Goal: Task Accomplishment & Management: Manage account settings

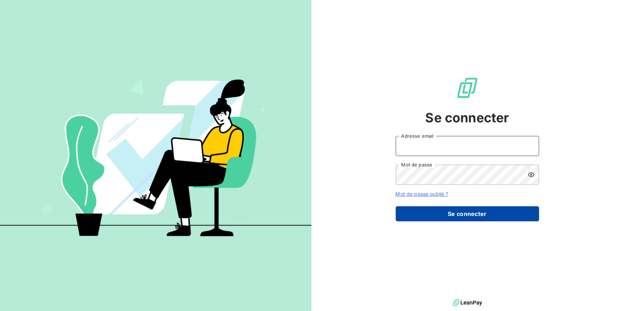
type input "a.gandolfi@soudecoup.fr"
click at [426, 215] on button "Se connecter" at bounding box center [467, 213] width 143 height 15
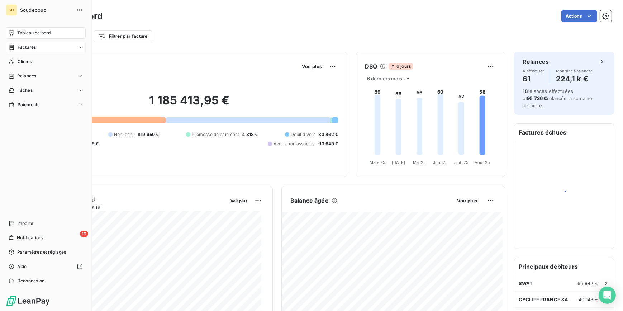
click at [19, 44] on span "Factures" at bounding box center [27, 47] width 18 height 6
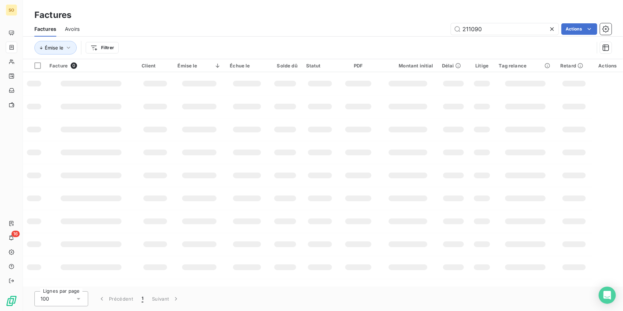
click at [539, 25] on input "211090" at bounding box center [504, 28] width 107 height 11
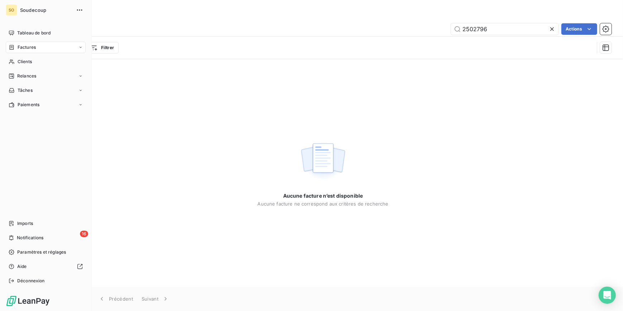
click at [15, 45] on div "Factures" at bounding box center [22, 47] width 27 height 6
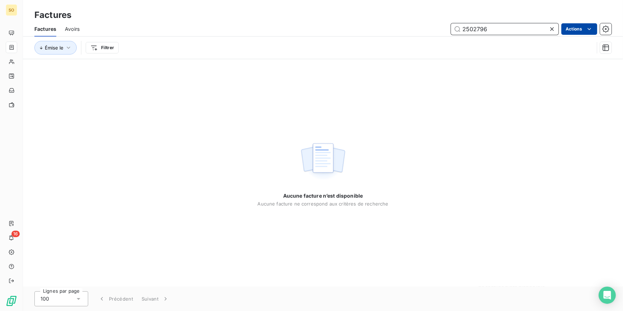
drag, startPoint x: 465, startPoint y: 29, endPoint x: 569, endPoint y: 25, distance: 104.3
click at [569, 26] on div "2502796 Actions" at bounding box center [349, 28] width 523 height 11
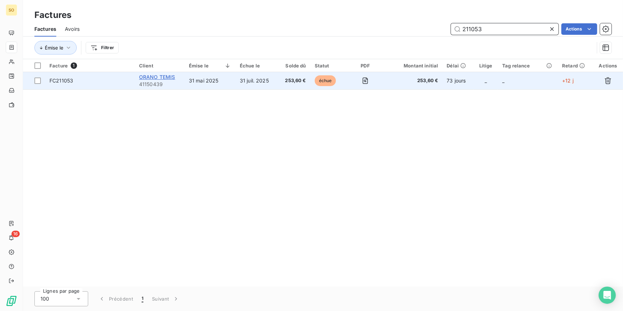
type input "211053"
click at [163, 74] on span "ORANO TEMIS" at bounding box center [157, 77] width 36 height 6
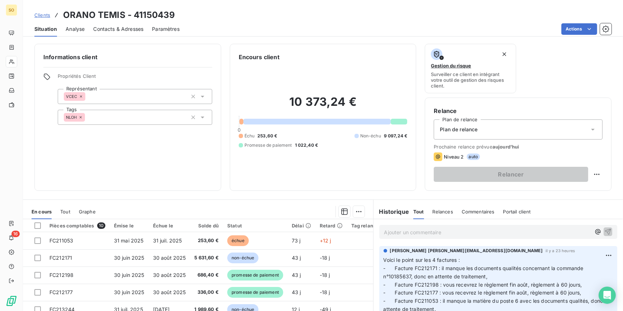
click at [390, 233] on p "Ajouter un commentaire ﻿" at bounding box center [487, 232] width 207 height 9
click at [604, 231] on icon "button" at bounding box center [607, 231] width 7 height 7
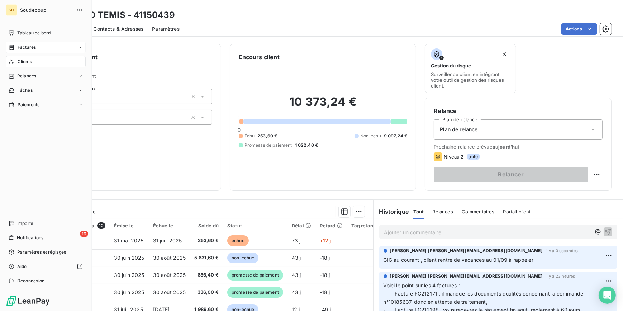
click at [32, 49] on span "Factures" at bounding box center [27, 47] width 18 height 6
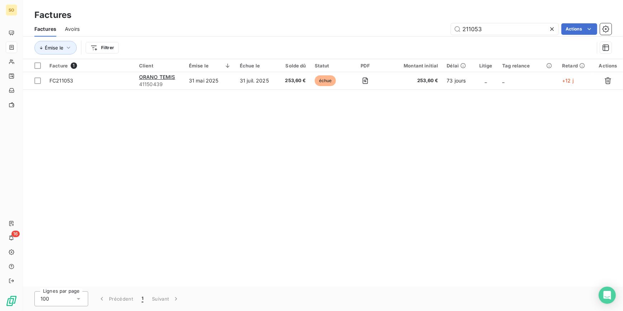
drag, startPoint x: 472, startPoint y: 29, endPoint x: 618, endPoint y: 34, distance: 145.9
click at [603, 34] on div "211053 Actions" at bounding box center [349, 28] width 523 height 11
type input "211482"
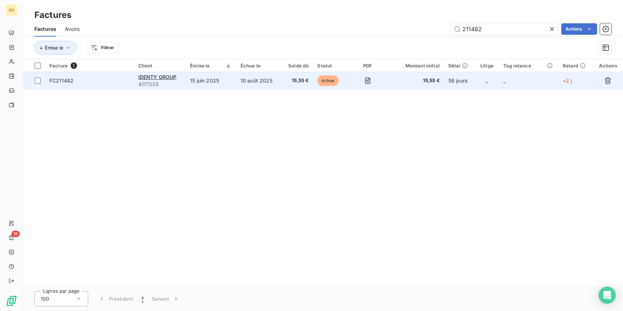
click at [321, 81] on span "échue" at bounding box center [327, 80] width 21 height 11
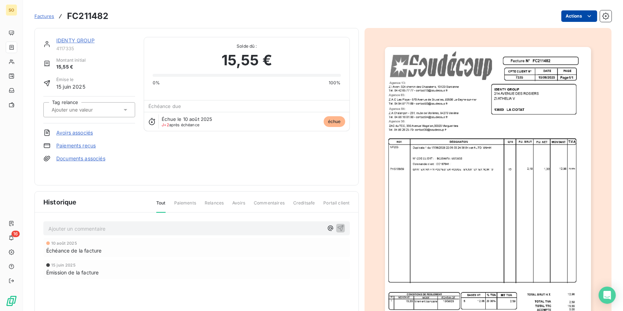
click at [566, 18] on html "SO 16 Factures FC211482 Actions IDENTY GROUP 4117335 Montant initial 15,55 € Ém…" at bounding box center [311, 155] width 623 height 311
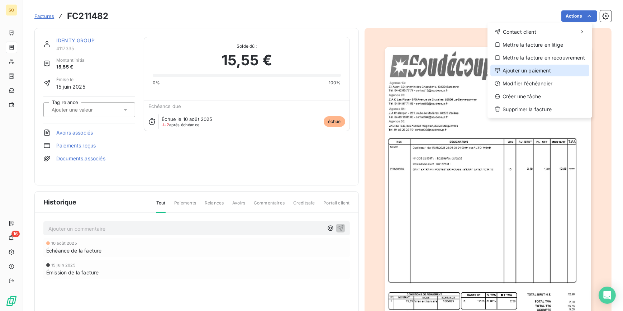
click at [516, 70] on div "Ajouter un paiement" at bounding box center [539, 70] width 99 height 11
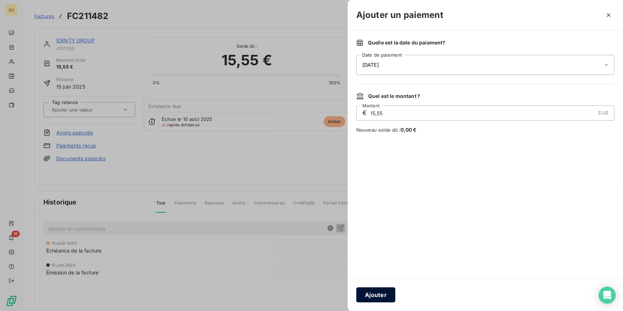
click at [373, 298] on button "Ajouter" at bounding box center [375, 294] width 39 height 15
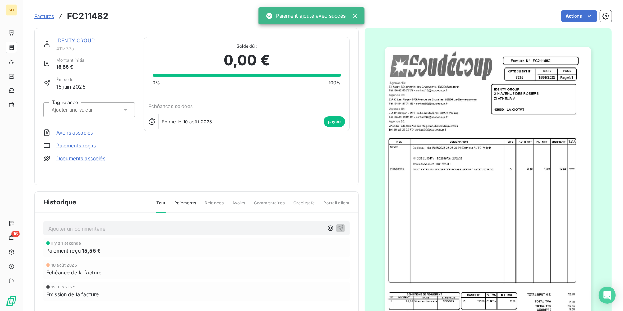
click at [46, 14] on span "Factures" at bounding box center [44, 16] width 20 height 6
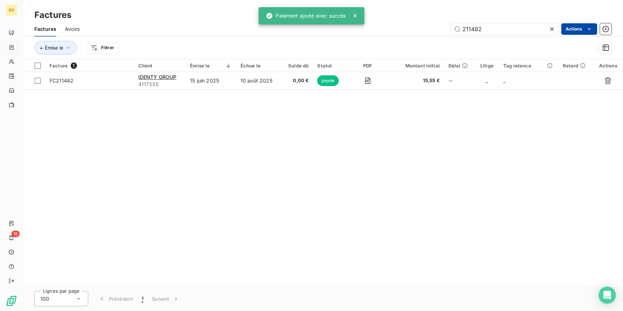
drag, startPoint x: 466, startPoint y: 27, endPoint x: 591, endPoint y: 29, distance: 125.1
click at [549, 28] on div "211482" at bounding box center [504, 28] width 107 height 11
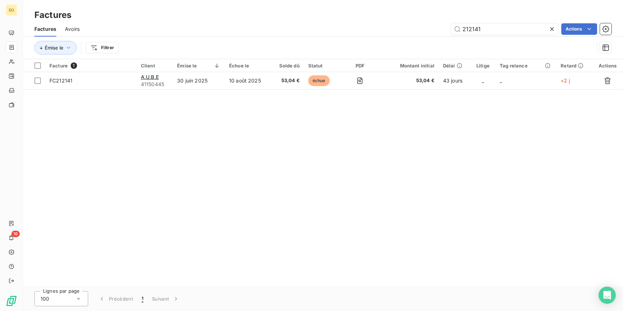
type input "212141"
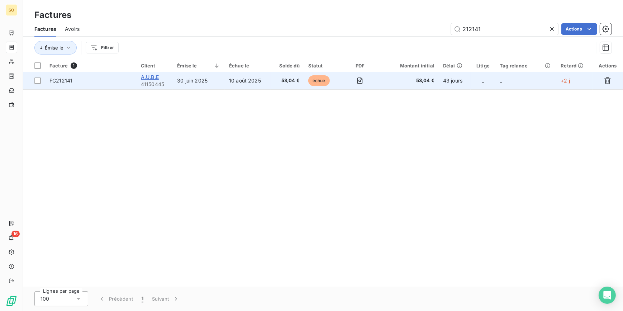
click at [152, 76] on span "A.U.B.E" at bounding box center [150, 77] width 18 height 6
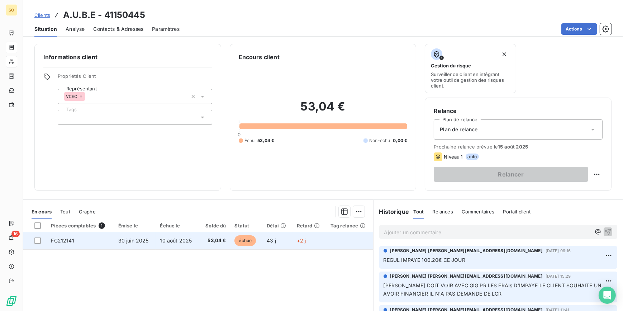
click at [238, 241] on span "échue" at bounding box center [244, 240] width 21 height 11
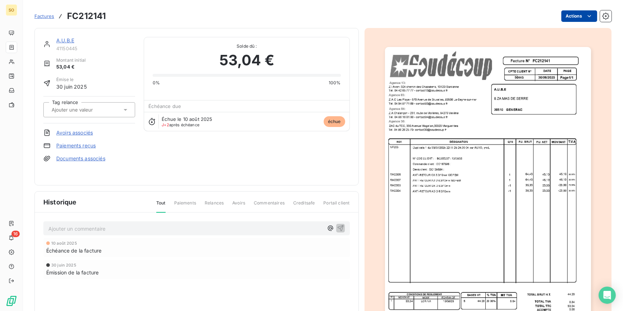
click at [573, 19] on html "SO 16 Factures FC212141 Actions A.U.B.E 41150445 Montant initial 53,04 € Émise …" at bounding box center [311, 155] width 623 height 311
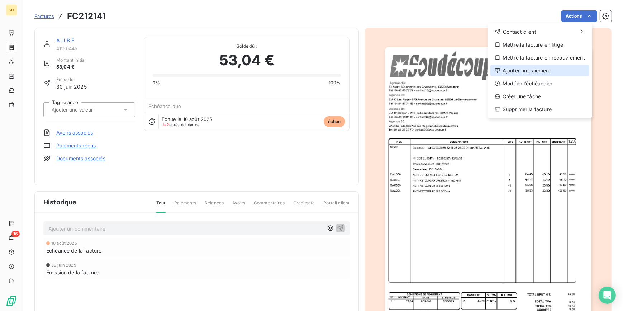
click at [519, 67] on div "Ajouter un paiement" at bounding box center [539, 70] width 99 height 11
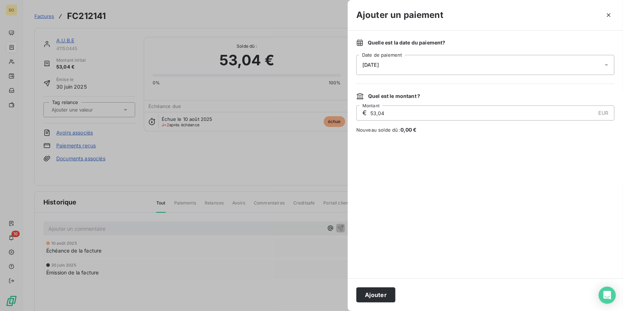
drag, startPoint x: 392, startPoint y: 112, endPoint x: 369, endPoint y: 112, distance: 23.3
click at [369, 112] on div "€ 53,04 EUR Montant" at bounding box center [485, 112] width 258 height 15
type input "33,04"
click at [372, 293] on button "Ajouter" at bounding box center [375, 294] width 39 height 15
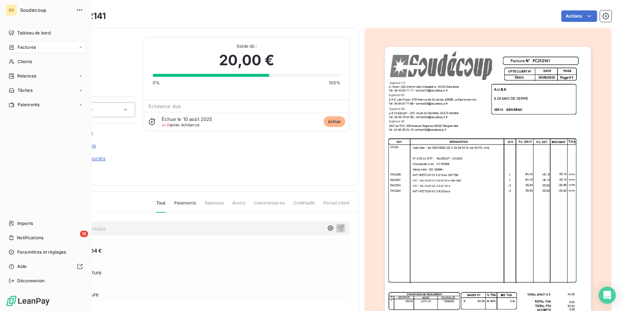
click at [25, 47] on span "Factures" at bounding box center [27, 47] width 18 height 6
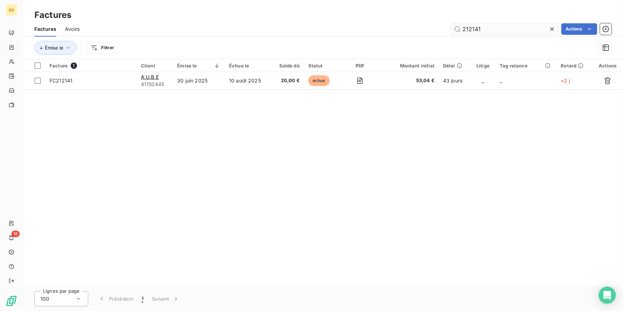
drag, startPoint x: 470, startPoint y: 29, endPoint x: 546, endPoint y: 29, distance: 76.0
click at [546, 29] on input "212141" at bounding box center [504, 28] width 107 height 11
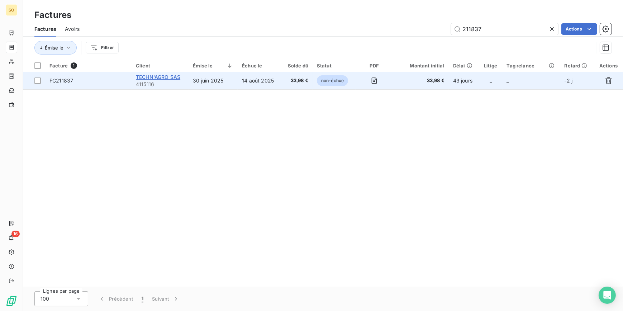
type input "211837"
click at [179, 74] on span "TECHN'AGRO SAS" at bounding box center [158, 77] width 44 height 6
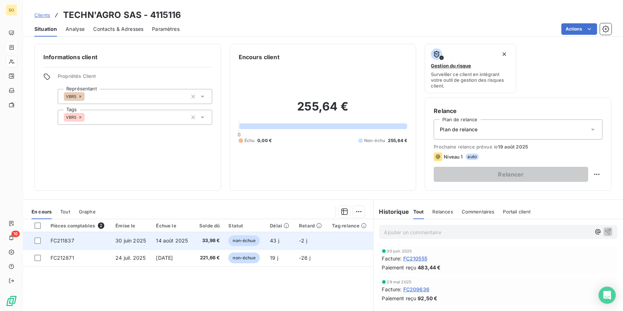
click at [233, 240] on span "non-échue" at bounding box center [243, 240] width 31 height 11
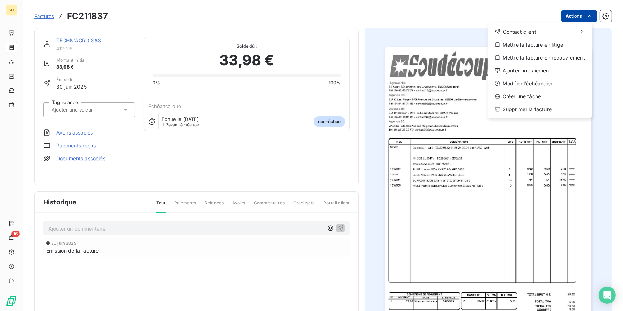
click at [569, 18] on html "SO 16 Factures FC211837 Actions Contact client Mettre la facture en litige Mett…" at bounding box center [311, 155] width 623 height 311
click at [532, 69] on div "Ajouter un paiement" at bounding box center [539, 70] width 99 height 11
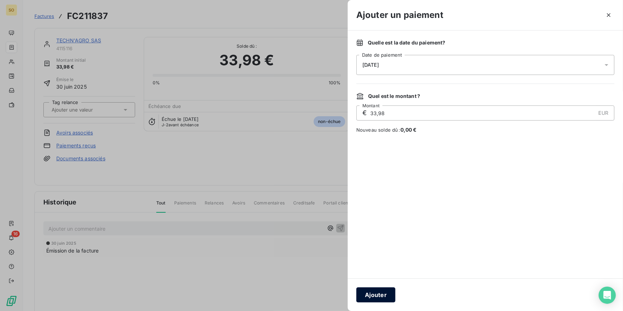
click at [378, 292] on button "Ajouter" at bounding box center [375, 294] width 39 height 15
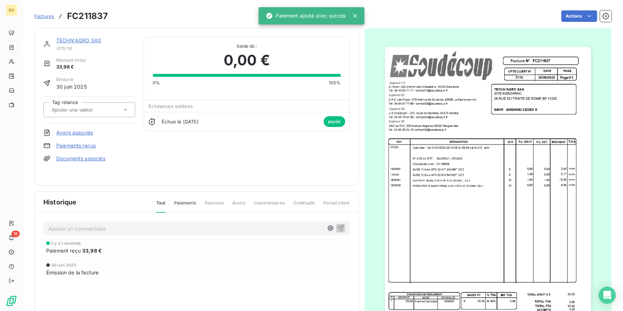
click at [94, 38] on link "TECHN'AGRO SAS" at bounding box center [78, 40] width 45 height 6
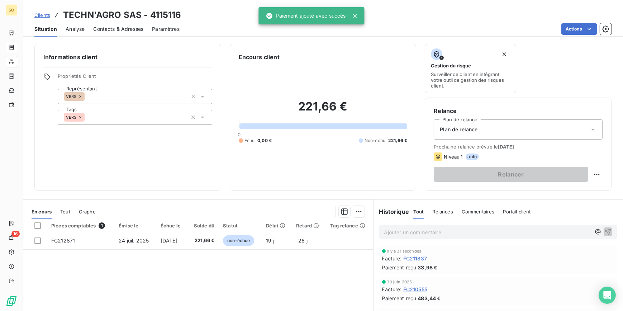
click at [51, 16] on div "Clients TECHN'AGRO SAS - 4115116" at bounding box center [107, 15] width 147 height 13
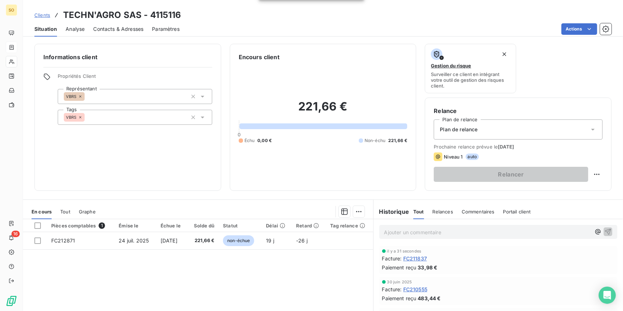
click at [48, 14] on span "Clients" at bounding box center [42, 15] width 16 height 6
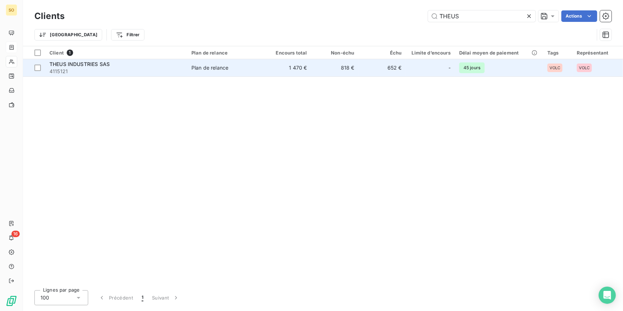
type input "THEUS"
click at [202, 66] on div "Plan de relance" at bounding box center [209, 67] width 37 height 7
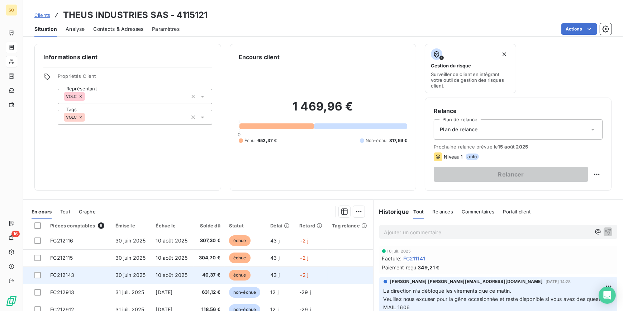
click at [236, 276] on span "échue" at bounding box center [239, 274] width 21 height 11
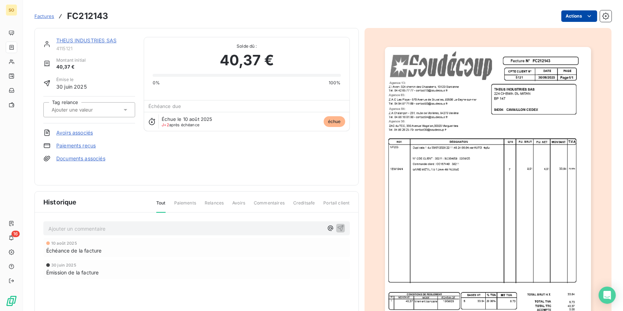
click at [567, 18] on html "SO 16 Factures FC212143 Actions THEUS INDUSTRIES SAS 4115121 Montant initial 40…" at bounding box center [311, 155] width 623 height 311
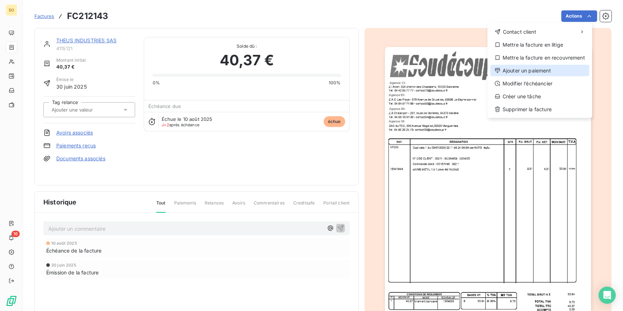
click at [537, 67] on div "Ajouter un paiement" at bounding box center [539, 70] width 99 height 11
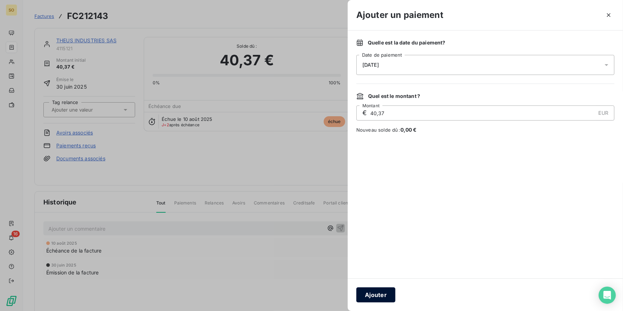
click at [380, 293] on button "Ajouter" at bounding box center [375, 294] width 39 height 15
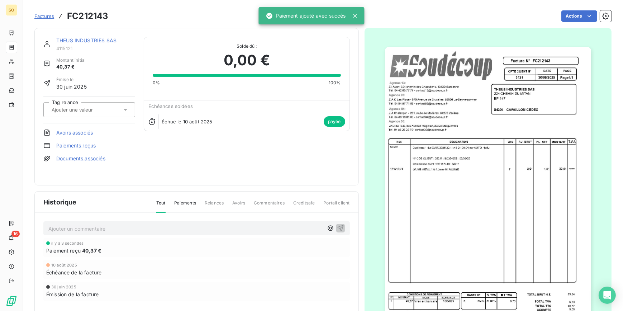
click at [38, 14] on span "Factures" at bounding box center [44, 16] width 20 height 6
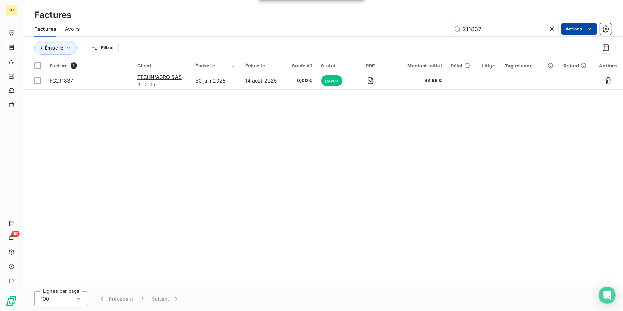
drag, startPoint x: 466, startPoint y: 25, endPoint x: 571, endPoint y: 32, distance: 105.9
click at [570, 32] on div "211837 Actions" at bounding box center [349, 28] width 523 height 11
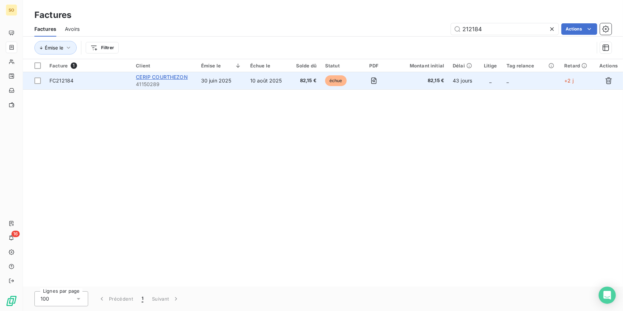
type input "212184"
click at [149, 78] on span "CERIP COURTHEZON" at bounding box center [162, 77] width 52 height 6
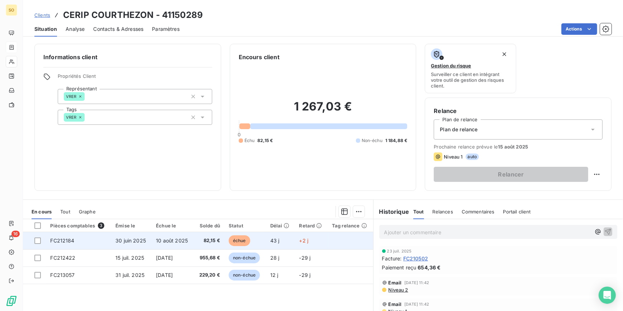
click at [245, 234] on td "échue" at bounding box center [245, 240] width 42 height 17
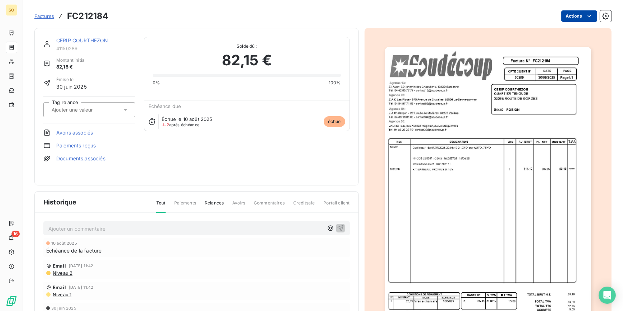
click at [563, 18] on html "SO 16 Factures FC212184 Actions CERIP COURTHEZON 41150289 Montant initial 82,15…" at bounding box center [311, 155] width 623 height 311
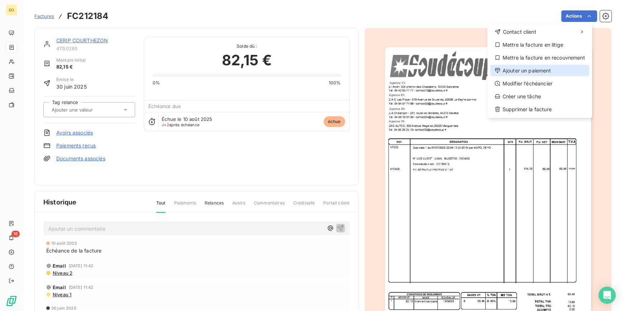
click at [514, 71] on div "Ajouter un paiement" at bounding box center [539, 70] width 99 height 11
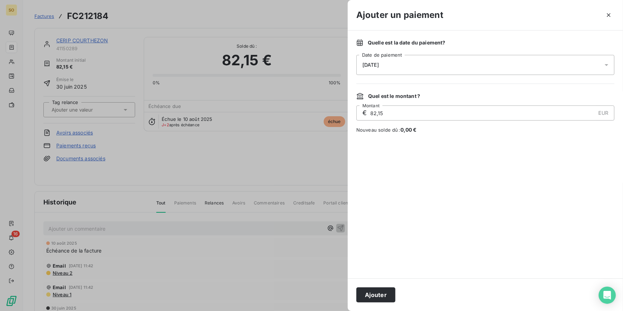
click at [375, 295] on button "Ajouter" at bounding box center [375, 294] width 39 height 15
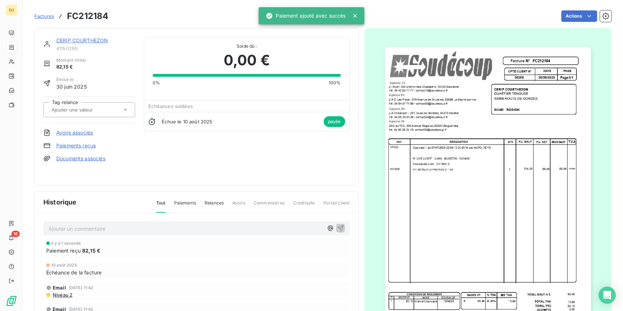
click at [74, 39] on link "CERIP COURTHEZON" at bounding box center [82, 40] width 52 height 6
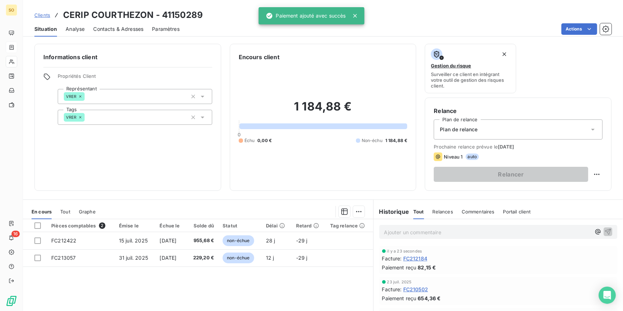
click at [40, 11] on div "Clients CERIP COURTHEZON - 41150289" at bounding box center [118, 15] width 168 height 13
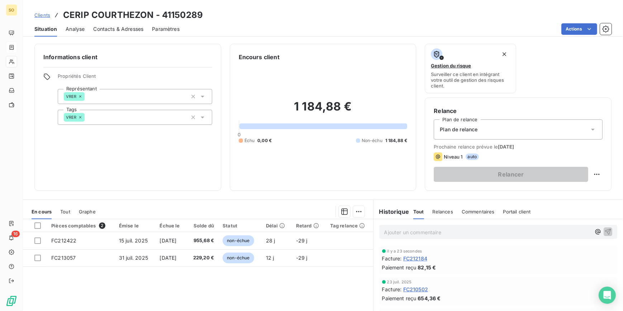
click at [44, 14] on span "Clients" at bounding box center [42, 15] width 16 height 6
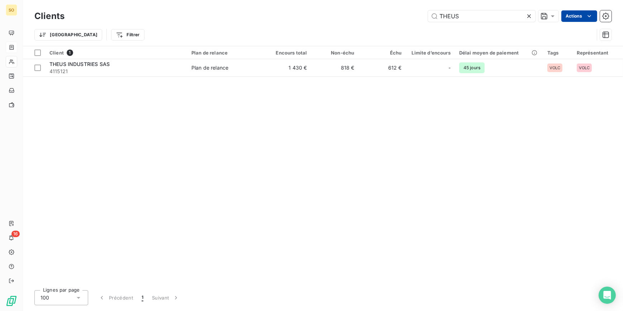
drag, startPoint x: 457, startPoint y: 14, endPoint x: 587, endPoint y: 14, distance: 129.7
click at [507, 14] on input "THEUS" at bounding box center [481, 15] width 107 height 11
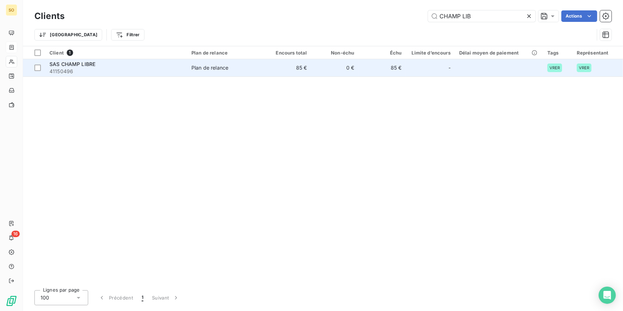
type input "CHAMP LIB"
click at [166, 73] on span "41150496" at bounding box center [115, 71] width 133 height 7
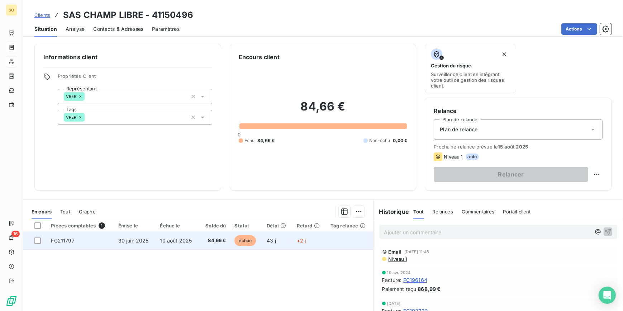
click at [244, 239] on span "échue" at bounding box center [244, 240] width 21 height 11
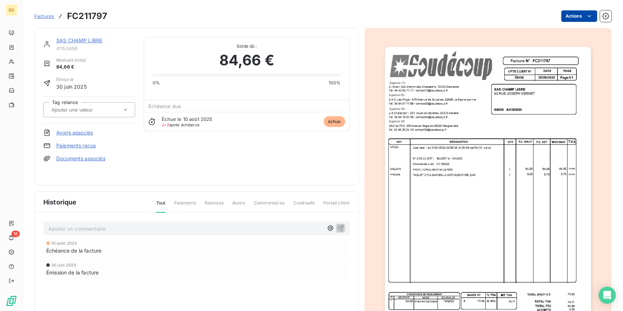
click at [567, 17] on html "SO 16 Factures FC211797 Actions SAS CHAMP LIBRE 41150496 Montant initial 84,66 …" at bounding box center [311, 155] width 623 height 311
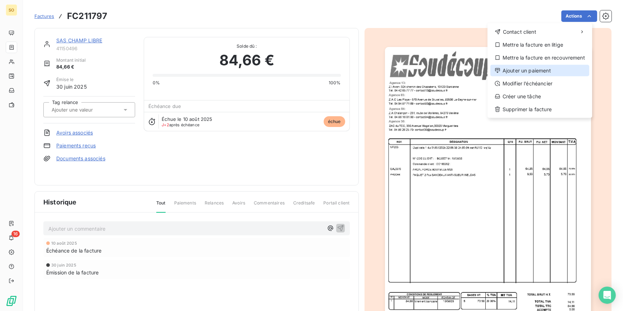
click at [503, 71] on div "Ajouter un paiement" at bounding box center [539, 70] width 99 height 11
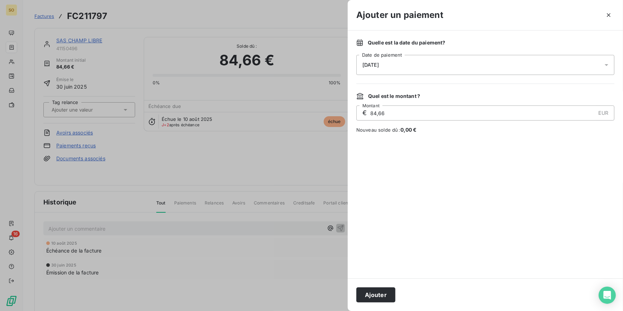
drag, startPoint x: 382, startPoint y: 295, endPoint x: 428, endPoint y: 289, distance: 46.5
click at [383, 294] on button "Ajouter" at bounding box center [375, 294] width 39 height 15
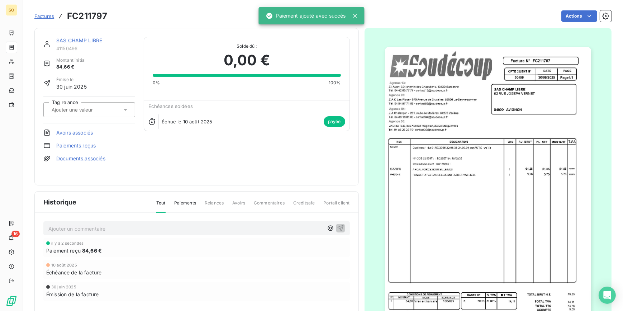
click at [40, 16] on span "Factures" at bounding box center [44, 16] width 20 height 6
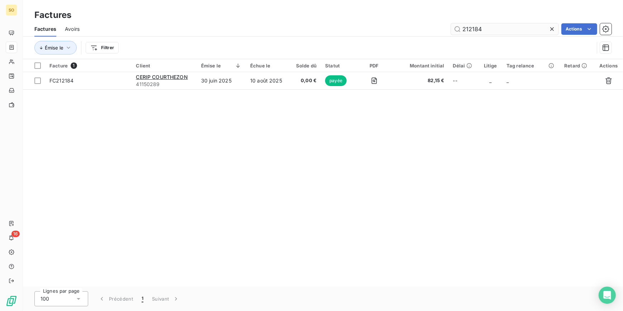
drag, startPoint x: 466, startPoint y: 27, endPoint x: 539, endPoint y: 33, distance: 73.0
click at [539, 33] on input "212184" at bounding box center [504, 28] width 107 height 11
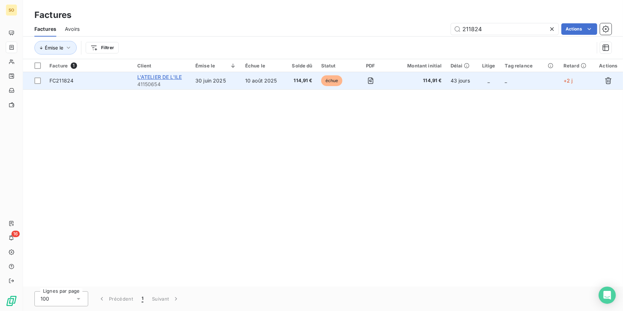
type input "211824"
click at [145, 75] on span "L'ATELIER DE L'ILE" at bounding box center [159, 77] width 45 height 6
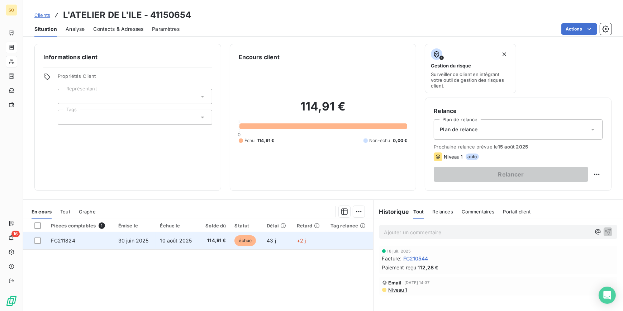
click at [243, 239] on span "échue" at bounding box center [244, 240] width 21 height 11
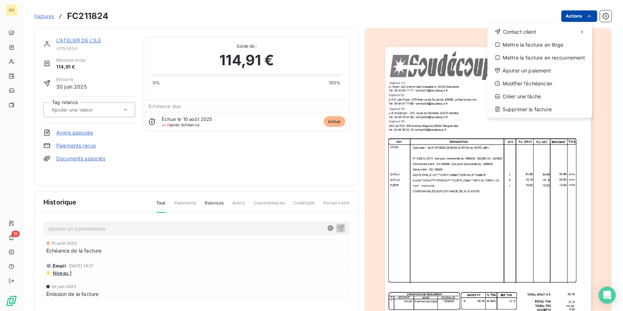
click at [565, 18] on html "SO 16 Factures FC211824 Actions Contact client Mettre la facture en litige Mett…" at bounding box center [311, 155] width 623 height 311
click at [523, 68] on div "Ajouter un paiement" at bounding box center [539, 70] width 99 height 11
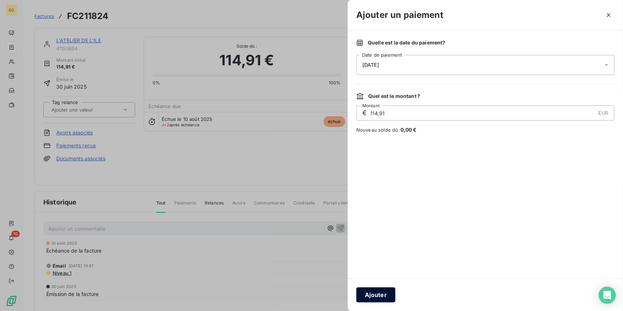
click at [384, 297] on button "Ajouter" at bounding box center [375, 294] width 39 height 15
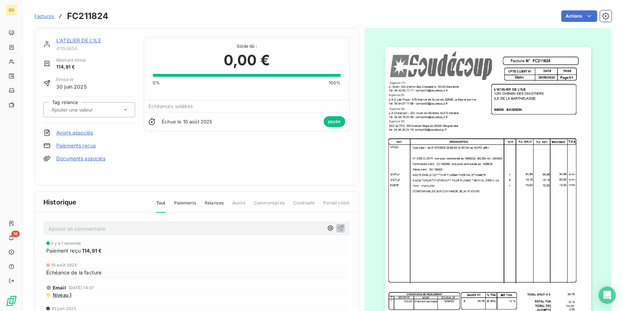
click at [43, 14] on span "Factures" at bounding box center [44, 16] width 20 height 6
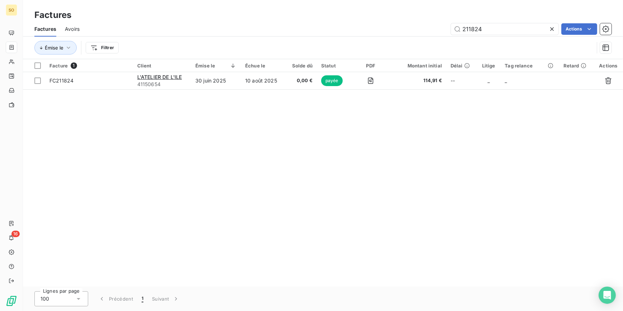
drag, startPoint x: 471, startPoint y: 28, endPoint x: 602, endPoint y: 36, distance: 130.3
click at [536, 36] on div "Factures Avoirs 211824 Actions" at bounding box center [323, 28] width 600 height 15
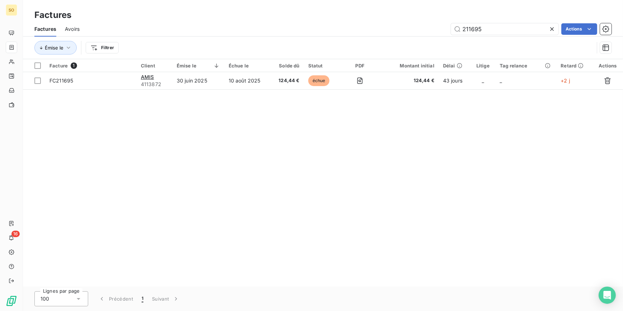
type input "211695"
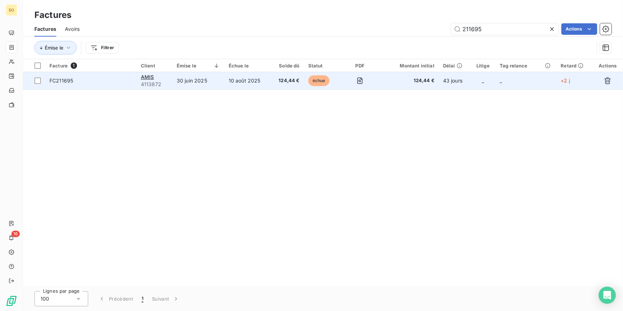
click at [319, 78] on span "échue" at bounding box center [318, 80] width 21 height 11
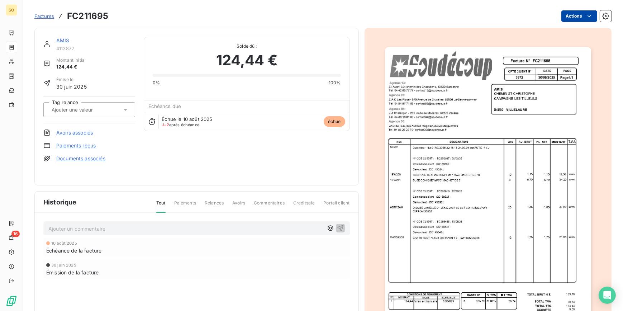
click at [578, 14] on html "SO 16 Factures FC211695 Actions AMIS 4113872 Montant initial 124,44 € Émise le …" at bounding box center [311, 155] width 623 height 311
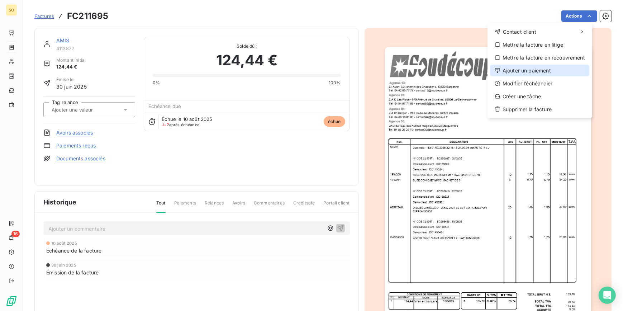
click at [526, 72] on div "Ajouter un paiement" at bounding box center [539, 70] width 99 height 11
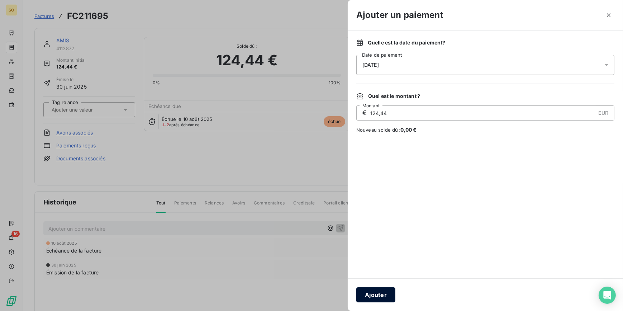
click at [386, 289] on button "Ajouter" at bounding box center [375, 294] width 39 height 15
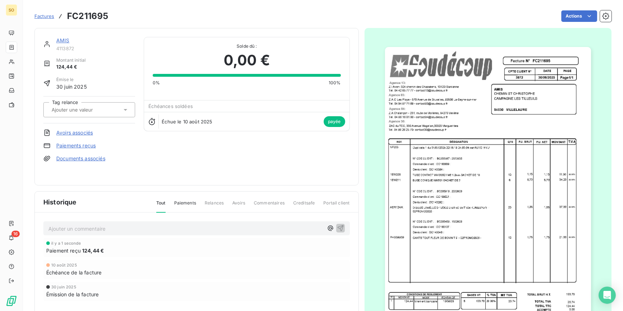
click at [47, 15] on span "Factures" at bounding box center [44, 16] width 20 height 6
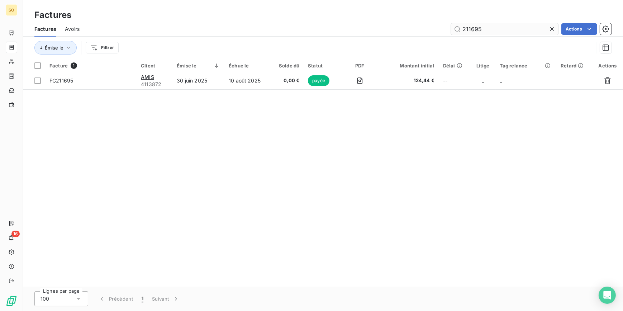
drag, startPoint x: 469, startPoint y: 27, endPoint x: 520, endPoint y: 31, distance: 50.3
click at [502, 29] on input "211695" at bounding box center [504, 28] width 107 height 11
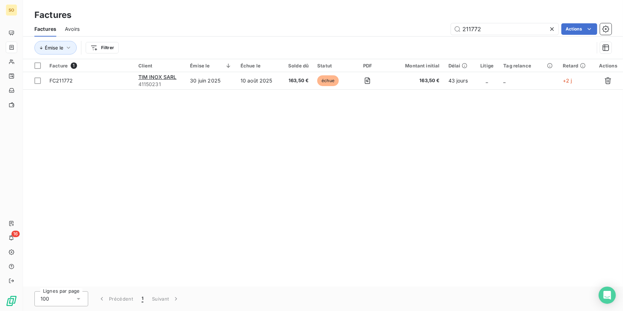
type input "211772"
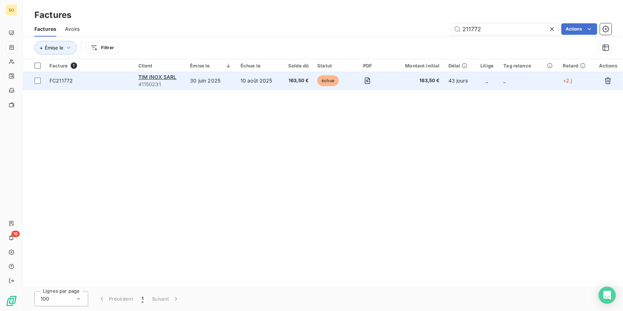
click at [335, 78] on span "échue" at bounding box center [327, 80] width 21 height 11
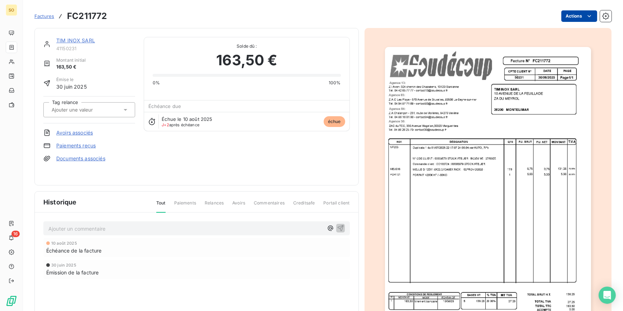
click at [571, 16] on html "SO 16 Factures FC211772 Actions TIM INOX SARL 41150231 Montant initial 163,50 €…" at bounding box center [311, 155] width 623 height 311
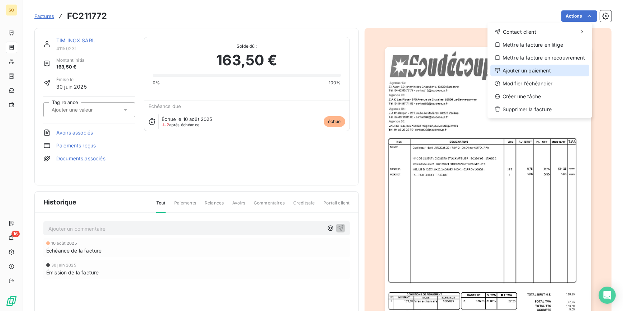
click at [516, 68] on div "Ajouter un paiement" at bounding box center [539, 70] width 99 height 11
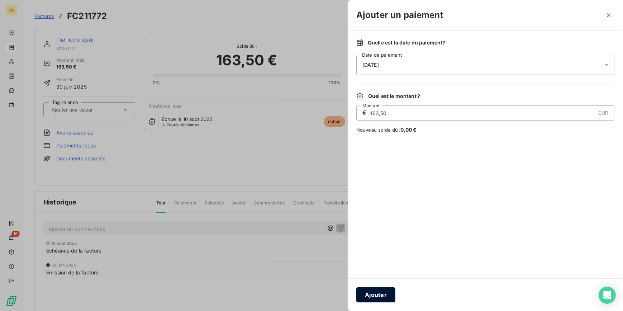
click at [383, 289] on button "Ajouter" at bounding box center [375, 294] width 39 height 15
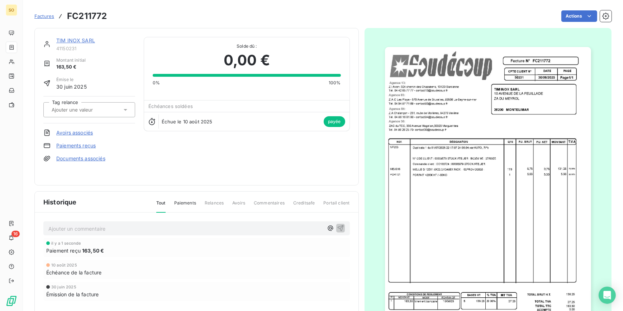
click at [42, 18] on span "Factures" at bounding box center [44, 16] width 20 height 6
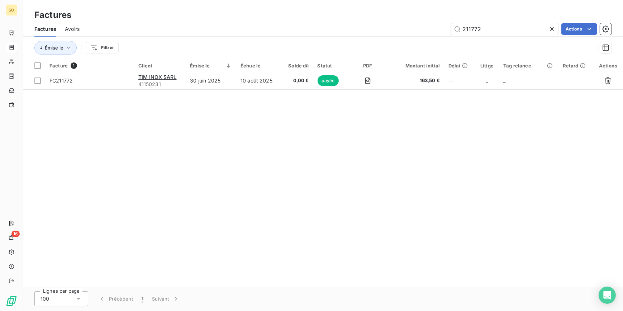
drag, startPoint x: 469, startPoint y: 29, endPoint x: 559, endPoint y: 31, distance: 89.6
click at [557, 31] on div "211772" at bounding box center [504, 28] width 107 height 11
type input "211481"
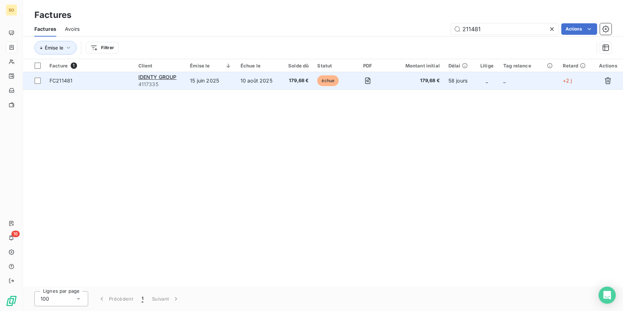
click at [320, 81] on span "échue" at bounding box center [327, 80] width 21 height 11
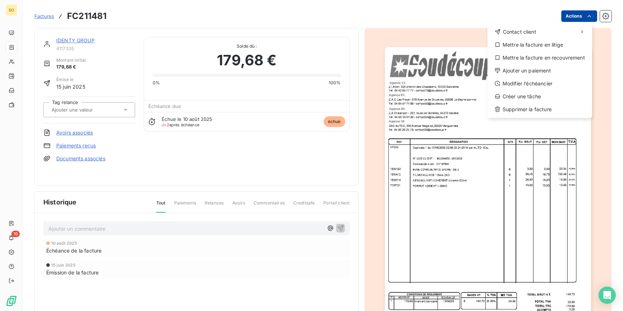
click at [560, 21] on html "SO 16 Factures FC211481 Actions Contact client Mettre la facture en litige Mett…" at bounding box center [311, 155] width 623 height 311
click at [523, 65] on div "Ajouter un paiement" at bounding box center [539, 70] width 99 height 11
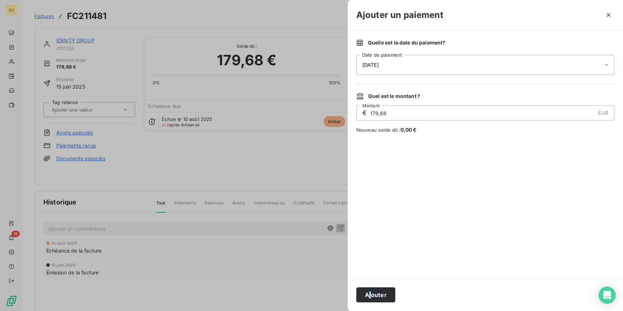
click at [369, 286] on div "Ajouter" at bounding box center [485, 294] width 275 height 33
click at [372, 288] on button "Ajouter" at bounding box center [375, 294] width 39 height 15
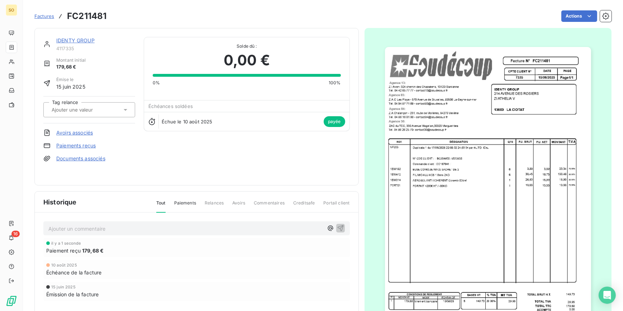
click at [47, 14] on span "Factures" at bounding box center [44, 16] width 20 height 6
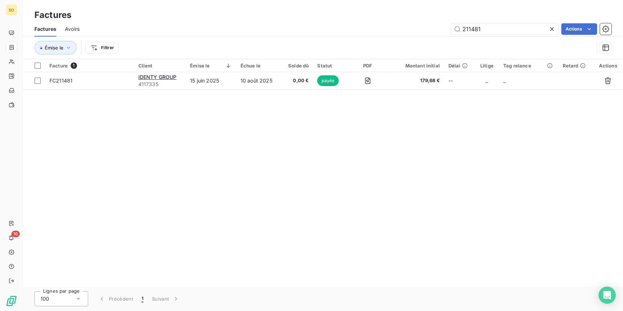
drag, startPoint x: 470, startPoint y: 29, endPoint x: 621, endPoint y: 21, distance: 151.0
click at [566, 30] on div "211481 Actions" at bounding box center [349, 28] width 523 height 11
type input "211917"
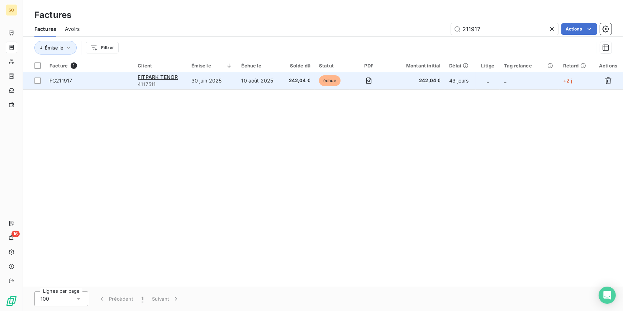
click at [338, 79] on span "échue" at bounding box center [329, 80] width 21 height 11
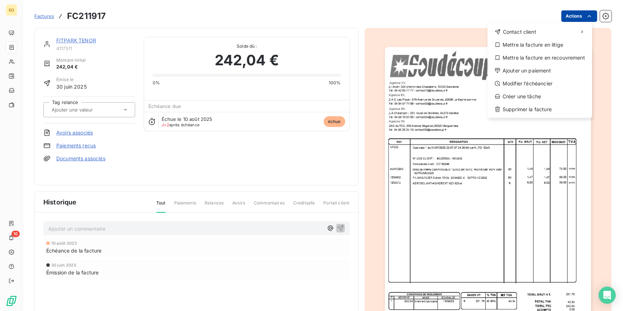
click at [561, 18] on html "SO 16 Factures FC211917 Actions Contact client Mettre la facture en litige Mett…" at bounding box center [311, 155] width 623 height 311
click at [514, 68] on div "Ajouter un paiement" at bounding box center [539, 70] width 99 height 11
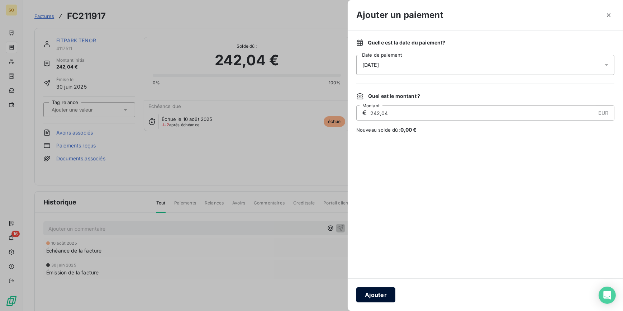
click at [384, 295] on button "Ajouter" at bounding box center [375, 294] width 39 height 15
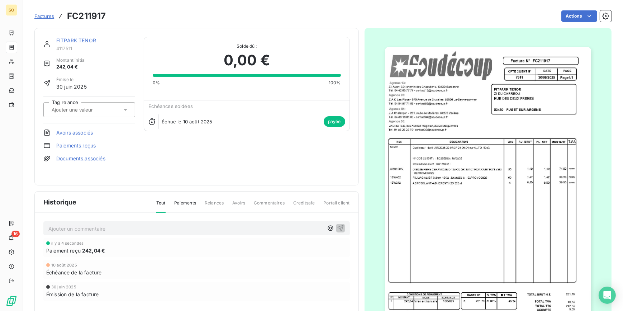
click at [47, 15] on span "Factures" at bounding box center [44, 16] width 20 height 6
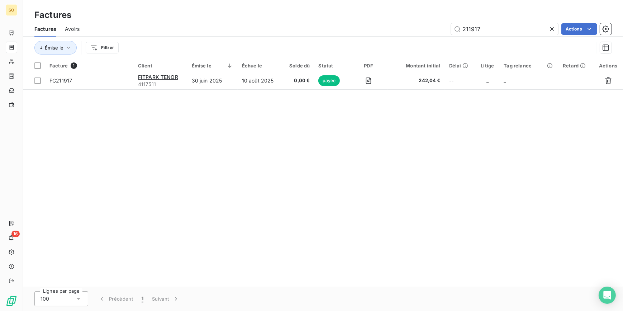
drag, startPoint x: 466, startPoint y: 30, endPoint x: 544, endPoint y: 36, distance: 78.7
click at [544, 36] on div "Factures Avoirs 211917 Actions" at bounding box center [323, 28] width 600 height 15
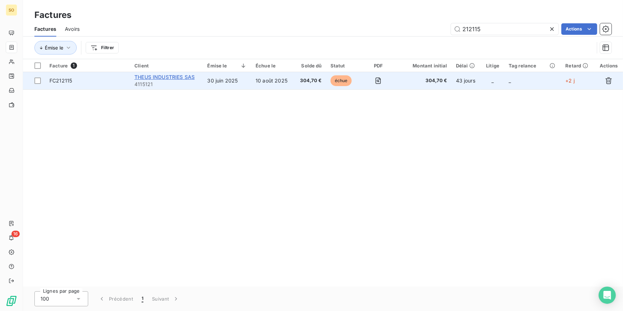
type input "212115"
click at [172, 79] on span "THEUS INDUSTRIES SAS" at bounding box center [164, 77] width 60 height 6
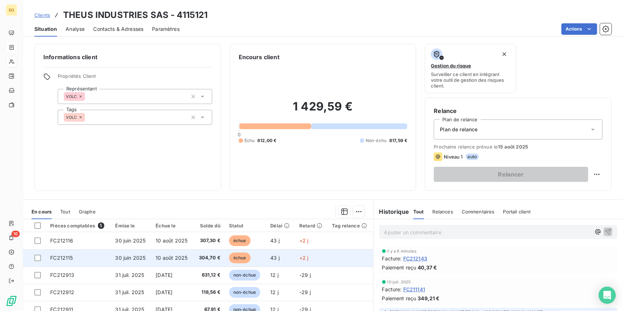
click at [236, 257] on span "échue" at bounding box center [239, 257] width 21 height 11
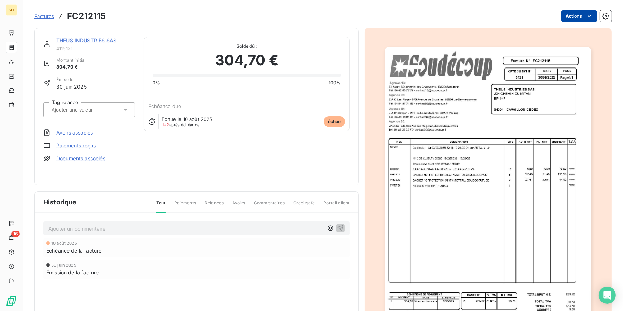
click at [560, 16] on html "SO 16 Factures FC212115 Actions THEUS INDUSTRIES SAS 4115121 Montant initial 30…" at bounding box center [311, 155] width 623 height 311
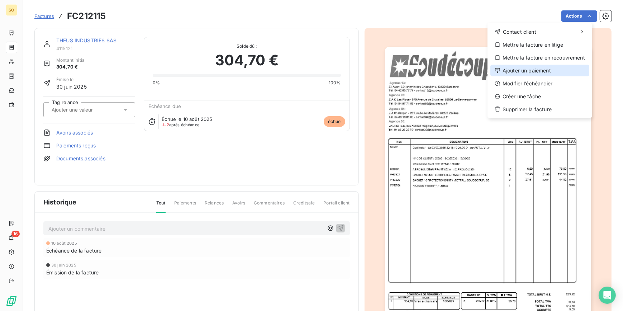
click at [534, 70] on div "Ajouter un paiement" at bounding box center [539, 70] width 99 height 11
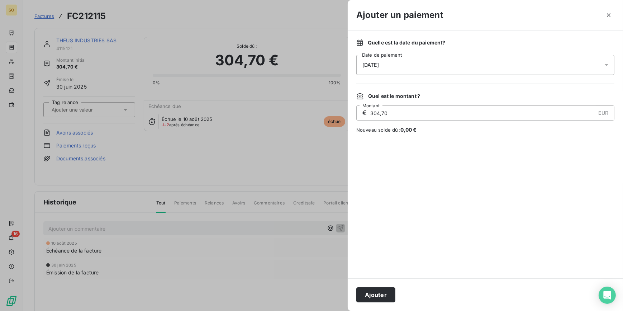
click at [370, 294] on button "Ajouter" at bounding box center [375, 294] width 39 height 15
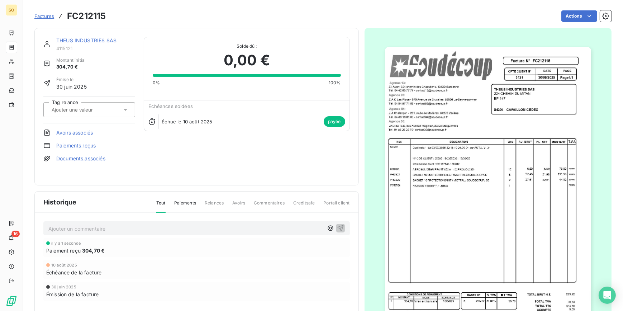
click at [59, 37] on link "THEUS INDUSTRIES SAS" at bounding box center [86, 40] width 60 height 6
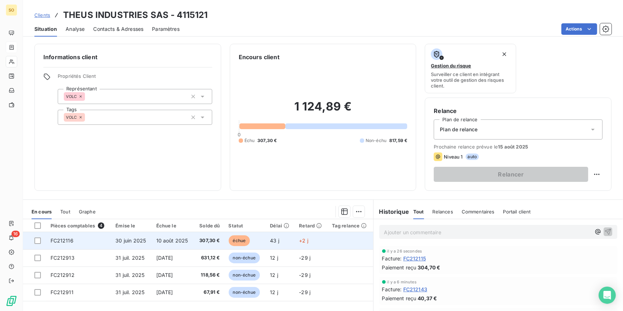
click at [237, 239] on span "échue" at bounding box center [239, 240] width 21 height 11
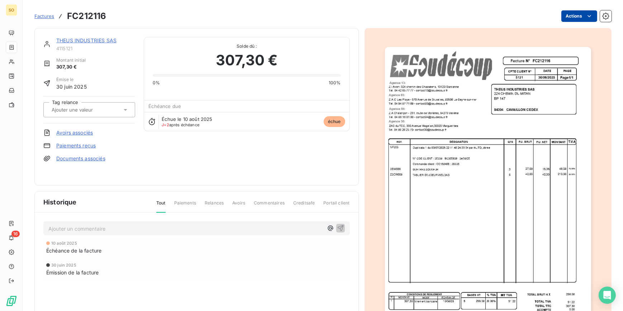
click at [565, 17] on html "SO 16 Factures FC212116 Actions THEUS INDUSTRIES SAS 4115121 Montant initial 30…" at bounding box center [311, 155] width 623 height 311
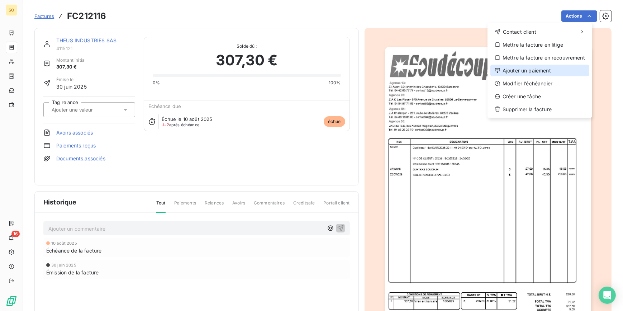
click at [541, 66] on div "Ajouter un paiement" at bounding box center [539, 70] width 99 height 11
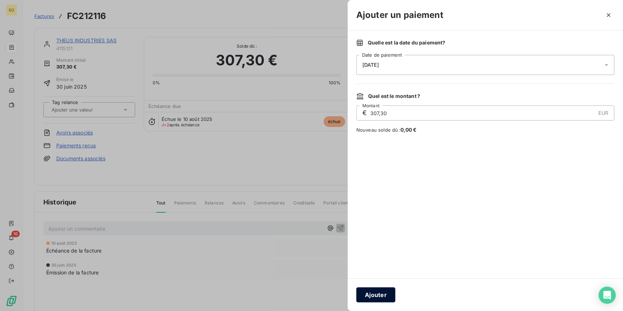
click at [380, 292] on button "Ajouter" at bounding box center [375, 294] width 39 height 15
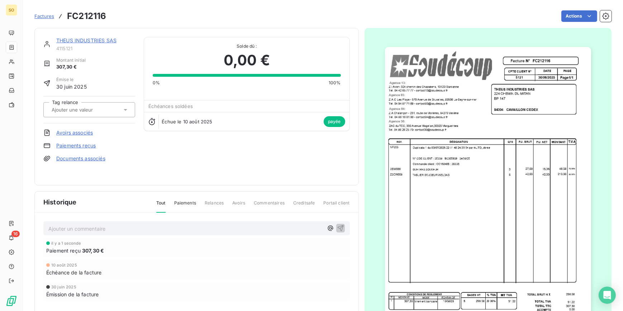
click at [94, 40] on link "THEUS INDUSTRIES SAS" at bounding box center [86, 40] width 60 height 6
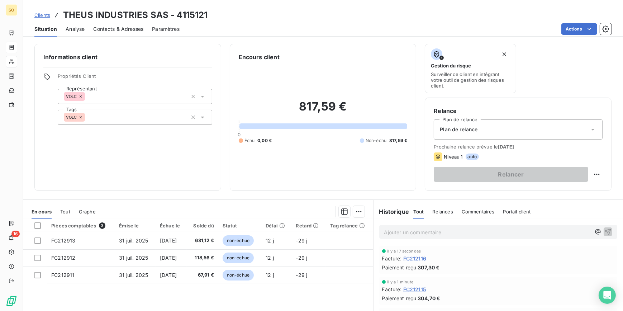
click at [42, 14] on span "Clients" at bounding box center [42, 15] width 16 height 6
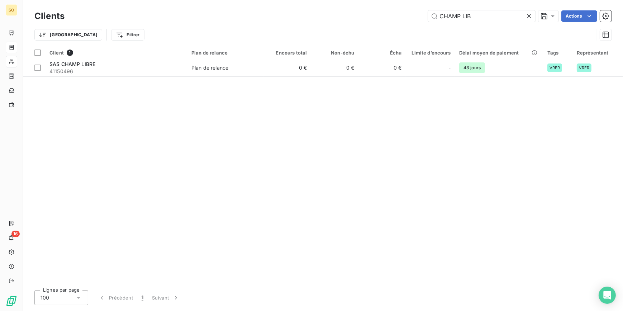
drag, startPoint x: 439, startPoint y: 13, endPoint x: 559, endPoint y: 14, distance: 120.4
click at [527, 14] on div "CHAMP LIB" at bounding box center [481, 15] width 107 height 11
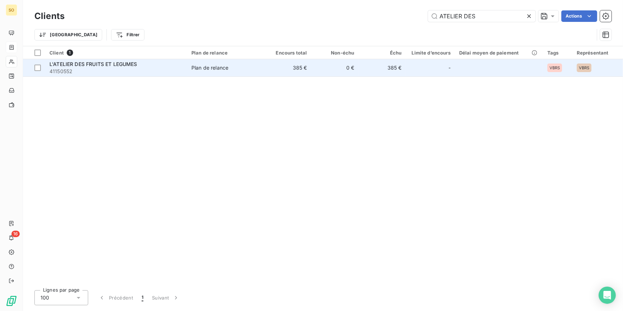
type input "ATELIER DES"
click at [64, 72] on span "41150552" at bounding box center [115, 71] width 133 height 7
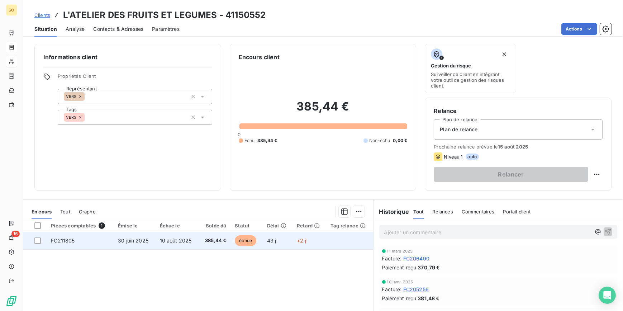
click at [242, 240] on span "échue" at bounding box center [245, 240] width 21 height 11
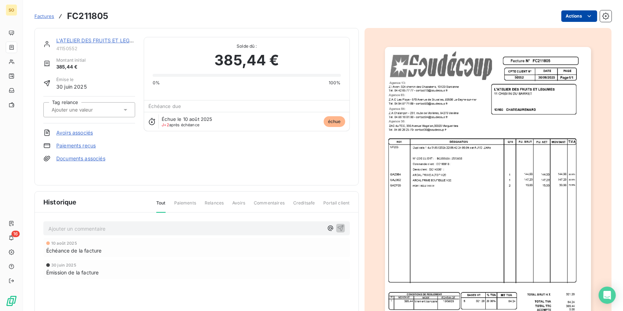
click at [560, 15] on html "SO 16 Factures FC211805 Actions L'ATELIER DES FRUITS ET LEGUMES 41150552 Montan…" at bounding box center [311, 155] width 623 height 311
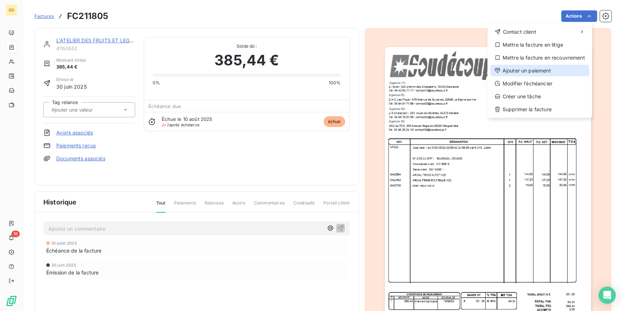
click at [510, 69] on div "Ajouter un paiement" at bounding box center [539, 70] width 99 height 11
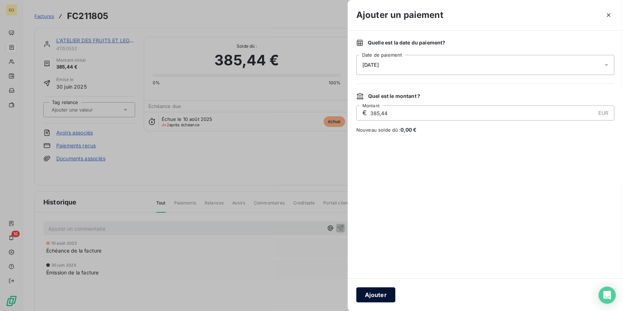
drag, startPoint x: 387, startPoint y: 303, endPoint x: 379, endPoint y: 300, distance: 9.1
click at [386, 304] on div "Ajouter" at bounding box center [485, 294] width 275 height 33
click at [379, 298] on button "Ajouter" at bounding box center [375, 294] width 39 height 15
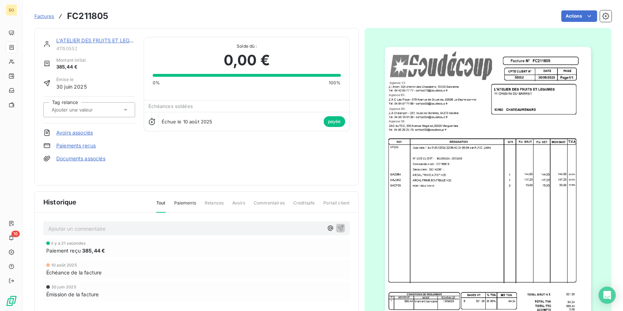
click at [37, 15] on span "Factures" at bounding box center [44, 16] width 20 height 6
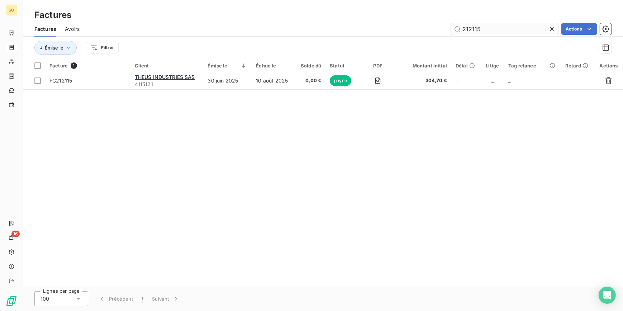
drag, startPoint x: 471, startPoint y: 29, endPoint x: 611, endPoint y: 31, distance: 140.5
click at [520, 30] on input "212115" at bounding box center [504, 28] width 107 height 11
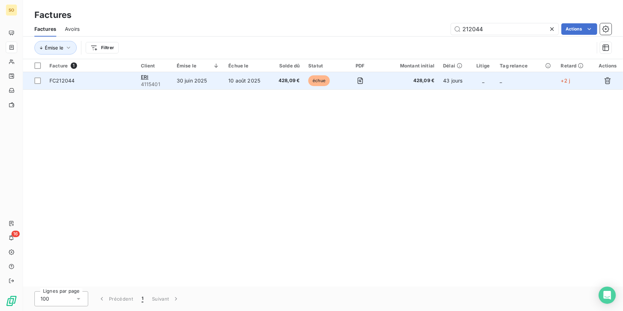
type input "212044"
click at [315, 82] on span "échue" at bounding box center [318, 80] width 21 height 11
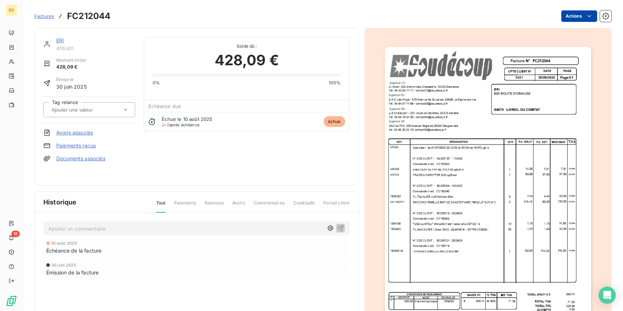
click at [569, 19] on html "SO 16 Factures FC212044 Actions ERI 4115401 Montant initial 428,09 € Émise le […" at bounding box center [311, 155] width 623 height 311
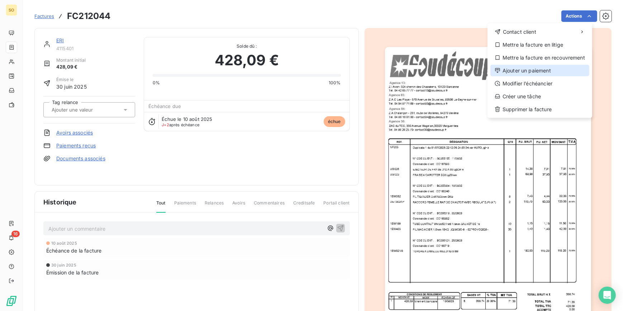
click at [516, 72] on div "Ajouter un paiement" at bounding box center [539, 70] width 99 height 11
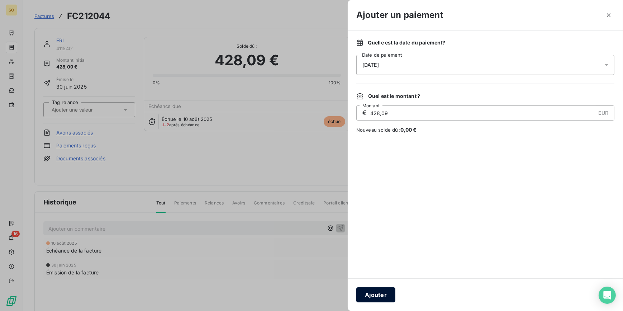
click at [373, 296] on button "Ajouter" at bounding box center [375, 294] width 39 height 15
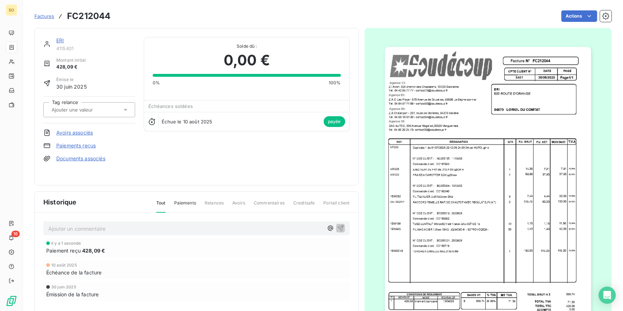
click at [44, 15] on span "Factures" at bounding box center [44, 16] width 20 height 6
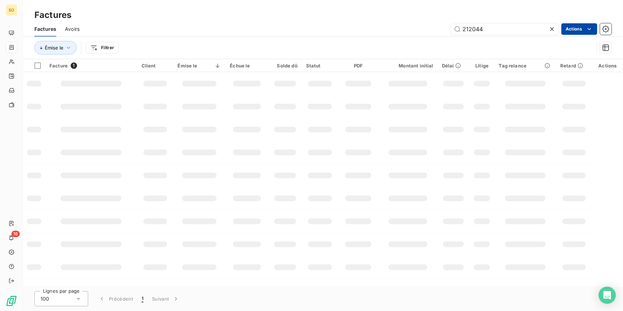
drag, startPoint x: 467, startPoint y: 29, endPoint x: 589, endPoint y: 29, distance: 122.2
click at [553, 29] on div "212044" at bounding box center [504, 28] width 107 height 11
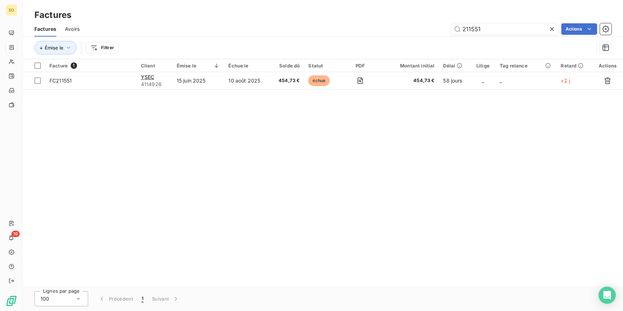
type input "211551"
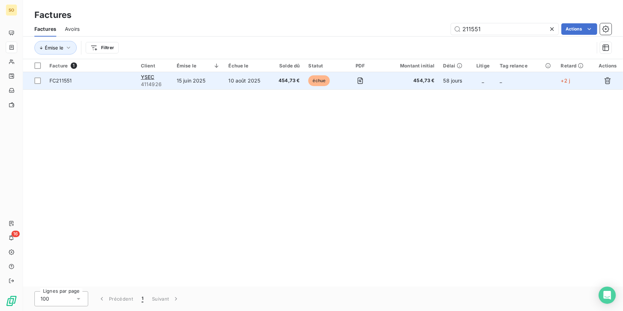
click at [319, 83] on span "échue" at bounding box center [318, 80] width 21 height 11
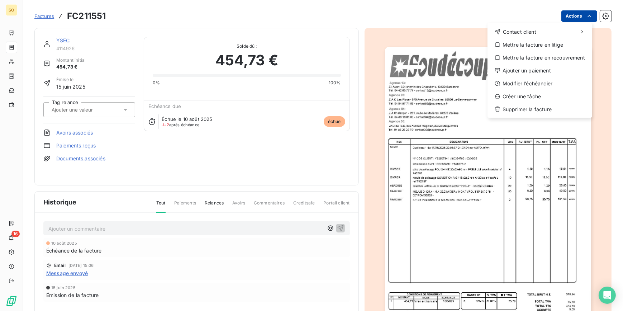
click at [562, 18] on html "SO 16 Factures FC211551 Actions Contact client Mettre la facture en litige Mett…" at bounding box center [311, 155] width 623 height 311
click at [503, 74] on div "Ajouter un paiement" at bounding box center [539, 70] width 99 height 11
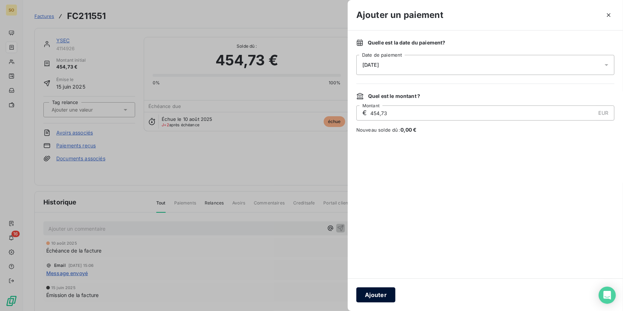
click at [377, 296] on button "Ajouter" at bounding box center [375, 294] width 39 height 15
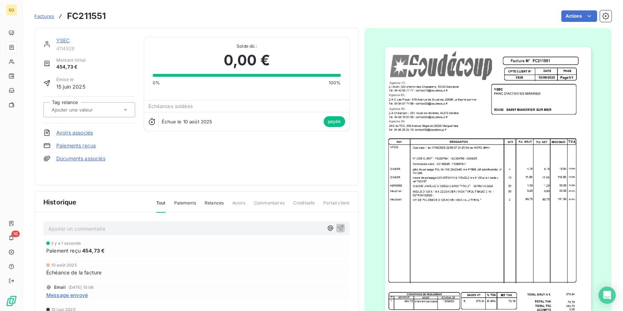
click at [46, 15] on span "Factures" at bounding box center [44, 16] width 20 height 6
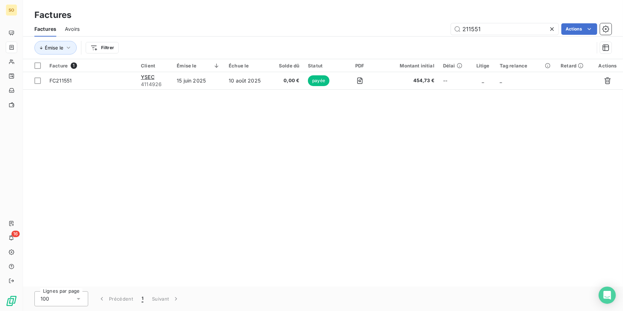
drag, startPoint x: 470, startPoint y: 31, endPoint x: 601, endPoint y: 22, distance: 131.1
click at [526, 26] on input "211551" at bounding box center [504, 28] width 107 height 11
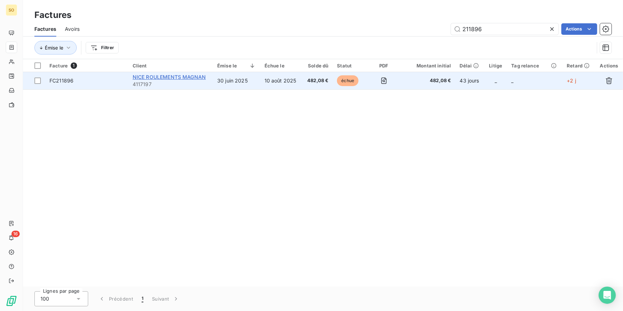
type input "211896"
click at [145, 78] on span "NICE ROULEMENTS MAGNAN" at bounding box center [169, 77] width 73 height 6
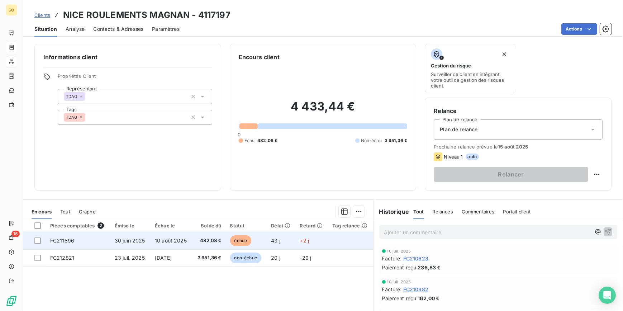
click at [238, 239] on span "échue" at bounding box center [240, 240] width 21 height 11
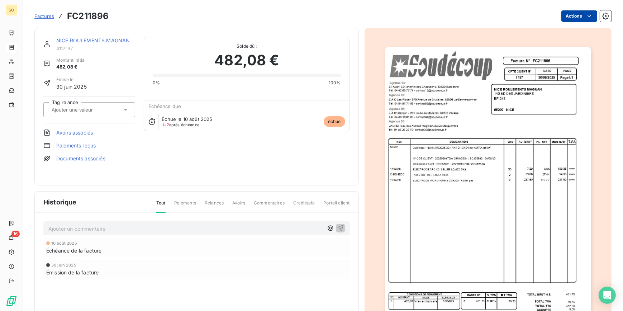
click at [571, 16] on html "SO 16 Factures FC211896 Actions NICE ROULEMENTS MAGNAN 4117197 Montant initial …" at bounding box center [311, 155] width 623 height 311
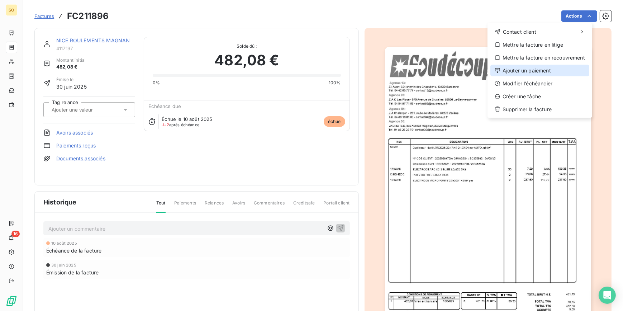
click at [506, 69] on div "Ajouter un paiement" at bounding box center [539, 70] width 99 height 11
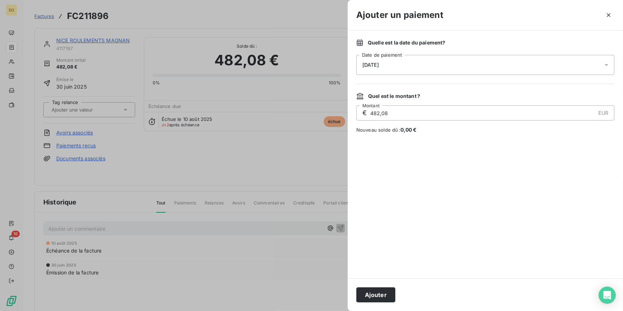
click at [385, 291] on button "Ajouter" at bounding box center [375, 294] width 39 height 15
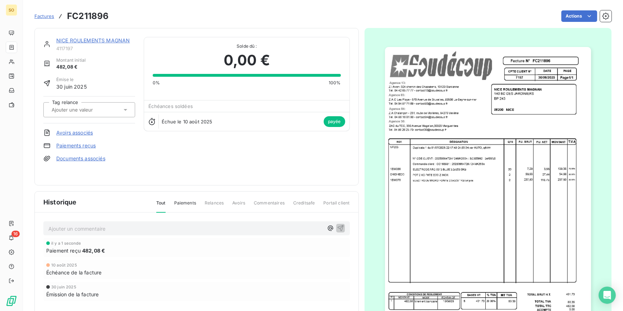
click at [47, 14] on span "Factures" at bounding box center [44, 16] width 20 height 6
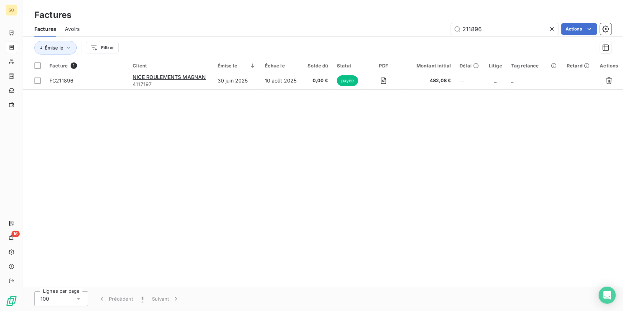
drag, startPoint x: 471, startPoint y: 28, endPoint x: 595, endPoint y: 38, distance: 124.7
click at [510, 30] on input "211896" at bounding box center [504, 28] width 107 height 11
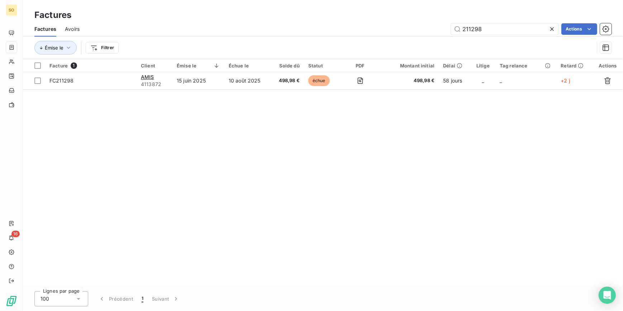
type input "211298"
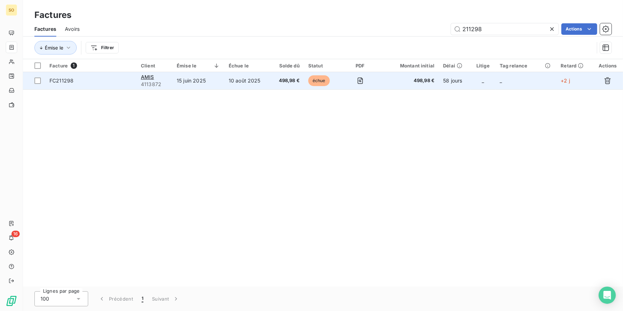
click at [314, 82] on span "échue" at bounding box center [318, 80] width 21 height 11
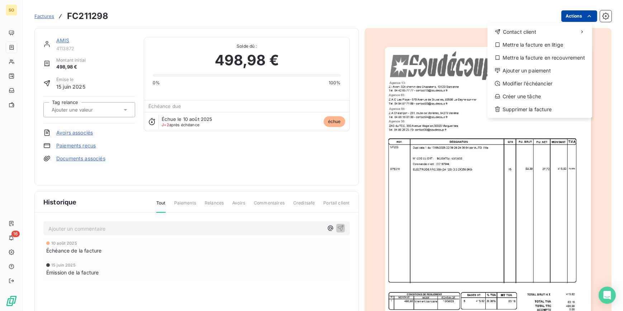
click at [570, 16] on html "SO 16 Factures FC211298 Actions Contact client Mettre la facture en litige Mett…" at bounding box center [311, 155] width 623 height 311
click at [518, 72] on div "Ajouter un paiement" at bounding box center [539, 70] width 99 height 11
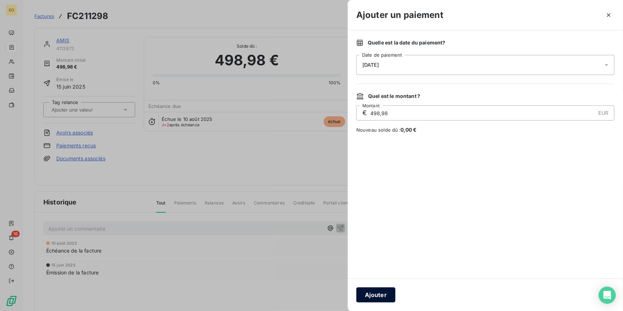
click at [381, 297] on button "Ajouter" at bounding box center [375, 294] width 39 height 15
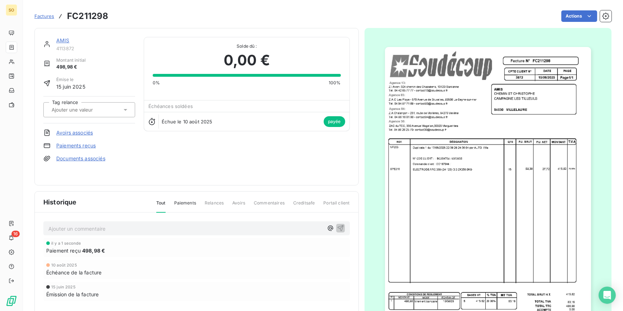
drag, startPoint x: 46, startPoint y: 12, endPoint x: 88, endPoint y: 21, distance: 42.6
click at [46, 13] on div "Factures FC211298" at bounding box center [71, 16] width 74 height 13
click at [45, 14] on span "Factures" at bounding box center [44, 16] width 20 height 6
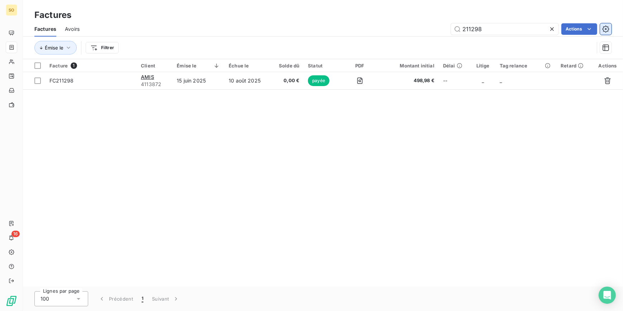
drag, startPoint x: 469, startPoint y: 29, endPoint x: 606, endPoint y: 32, distance: 136.5
click at [536, 31] on input "211298" at bounding box center [504, 28] width 107 height 11
type input "211437"
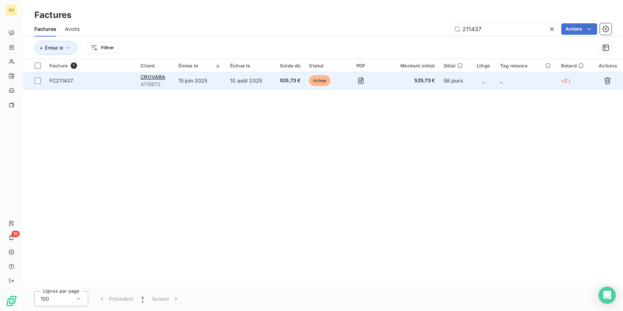
click at [321, 81] on span "échue" at bounding box center [319, 80] width 21 height 11
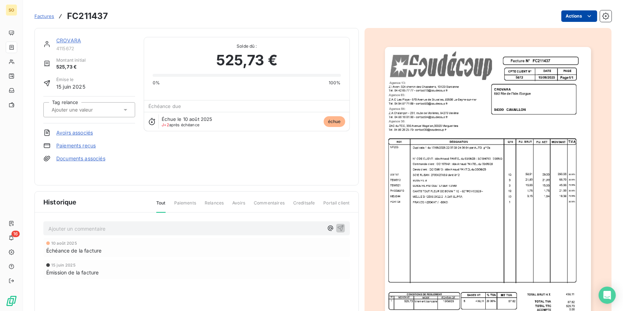
click at [569, 14] on html "SO 16 Factures FC211437 Actions CROVARA 4115672 Montant initial 525,73 € Émise …" at bounding box center [311, 155] width 623 height 311
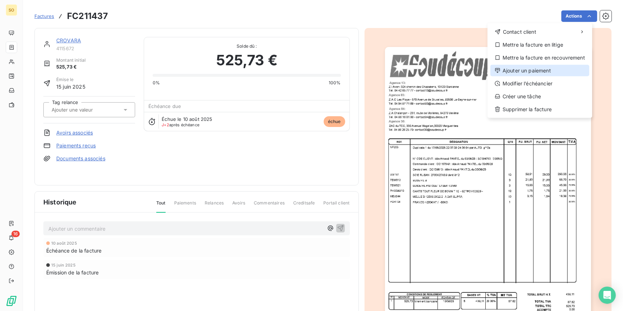
click at [512, 71] on div "Ajouter un paiement" at bounding box center [539, 70] width 99 height 11
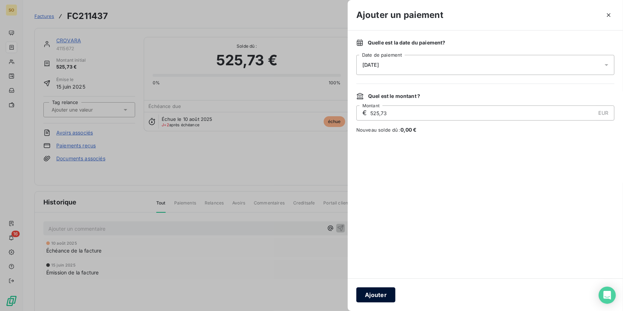
click at [380, 294] on button "Ajouter" at bounding box center [375, 294] width 39 height 15
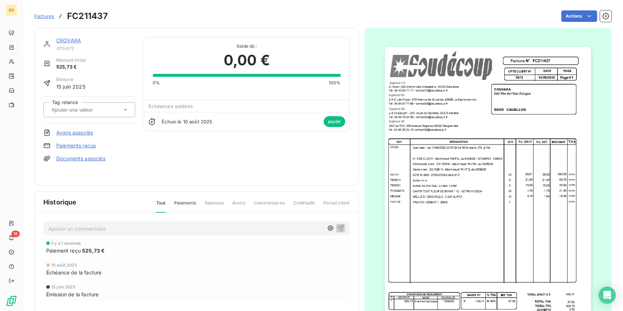
click at [48, 15] on span "Factures" at bounding box center [44, 16] width 20 height 6
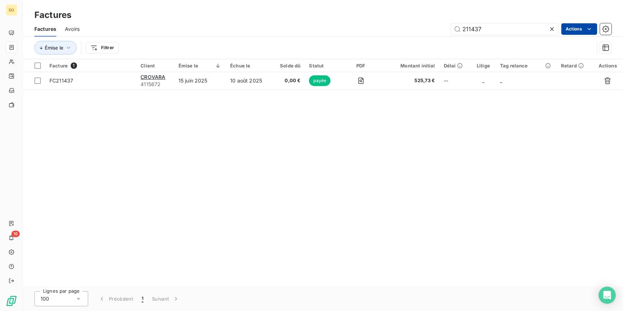
drag, startPoint x: 468, startPoint y: 28, endPoint x: 588, endPoint y: 30, distance: 119.3
click at [575, 32] on div "211437 Actions" at bounding box center [349, 28] width 523 height 11
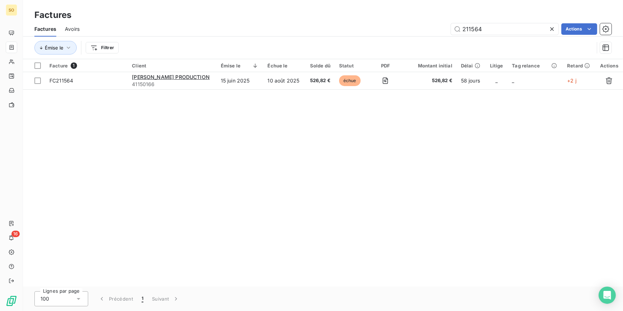
type input "211564"
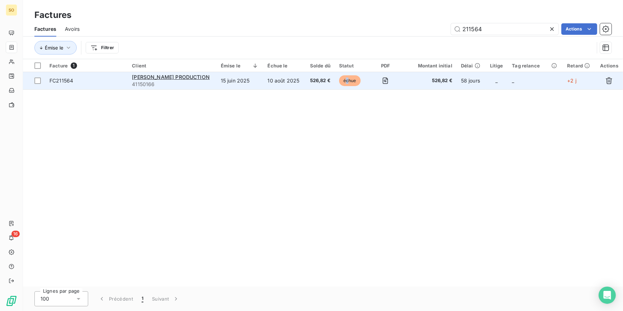
click at [346, 81] on span "échue" at bounding box center [349, 80] width 21 height 11
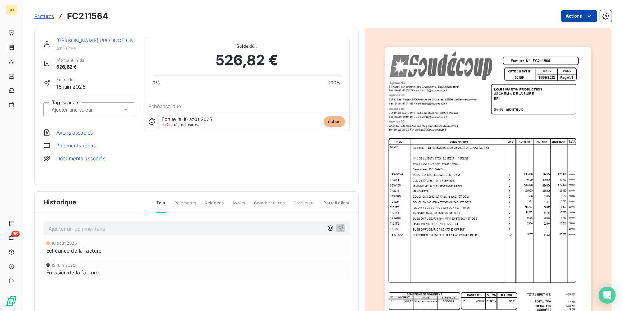
click at [560, 20] on html "SO 16 Factures FC211564 Actions [PERSON_NAME] PRODUCTION 41150166 Montant initi…" at bounding box center [311, 155] width 623 height 311
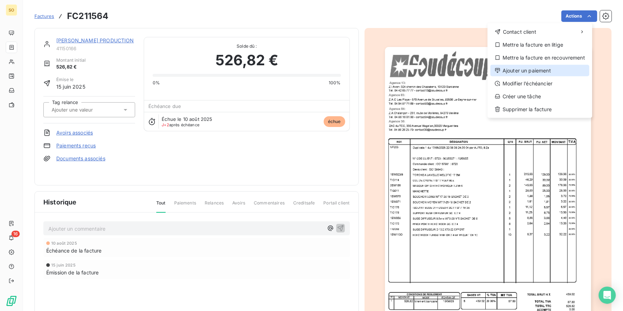
click at [515, 69] on div "Ajouter un paiement" at bounding box center [539, 70] width 99 height 11
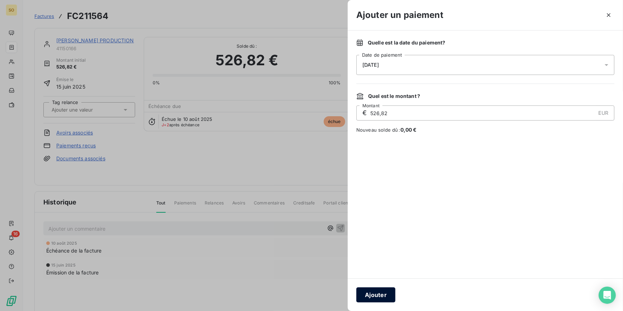
click at [377, 294] on button "Ajouter" at bounding box center [375, 294] width 39 height 15
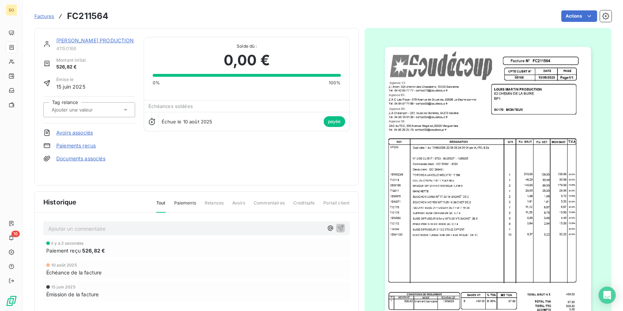
click at [122, 41] on link "[PERSON_NAME] PRODUCTION" at bounding box center [95, 40] width 78 height 6
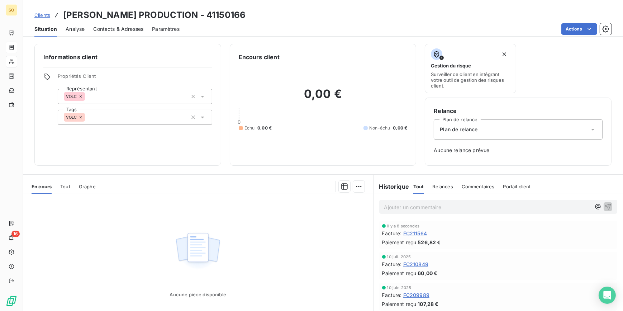
click at [38, 13] on span "Clients" at bounding box center [42, 15] width 16 height 6
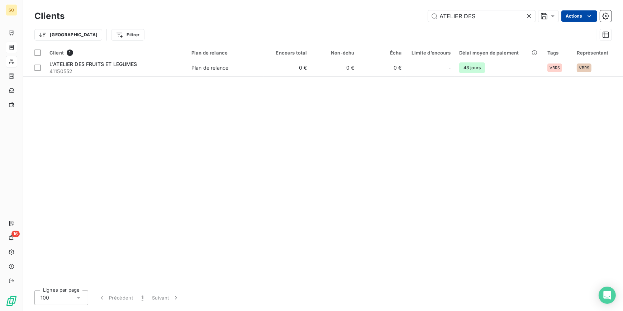
drag, startPoint x: 437, startPoint y: 14, endPoint x: 620, endPoint y: 9, distance: 182.8
click at [605, 10] on div "ATELIER DES Actions" at bounding box center [342, 15] width 538 height 11
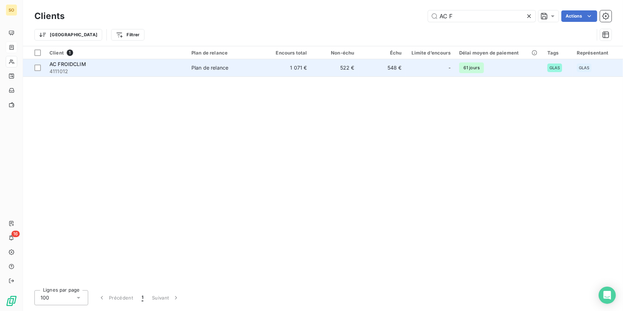
type input "AC F"
click at [241, 72] on td "Plan de relance" at bounding box center [225, 67] width 77 height 17
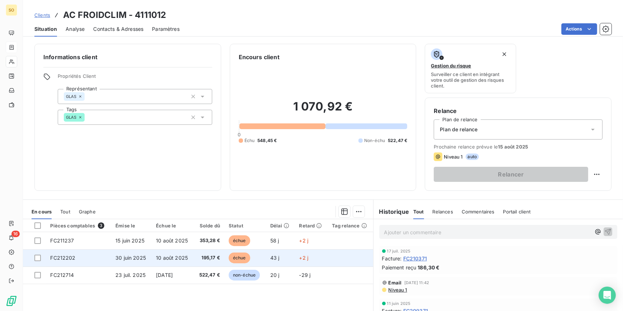
click at [230, 257] on span "échue" at bounding box center [239, 257] width 21 height 11
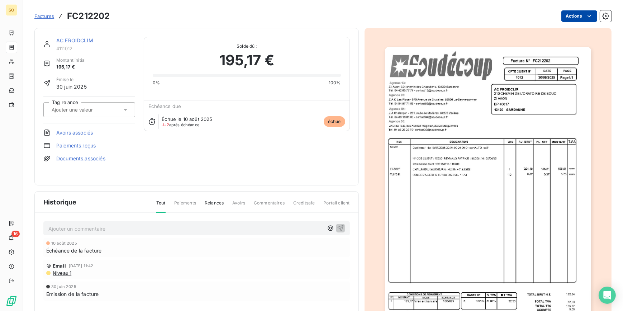
click at [563, 17] on html "SO 16 Factures FC212202 Actions AC FROIDCLIM 4111012 Montant initial 195,17 € É…" at bounding box center [311, 155] width 623 height 311
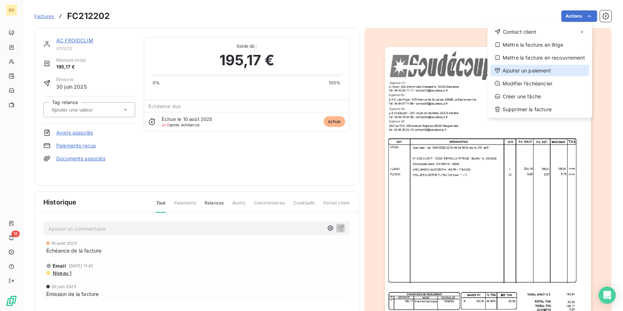
click at [520, 73] on div "Ajouter un paiement" at bounding box center [539, 70] width 99 height 11
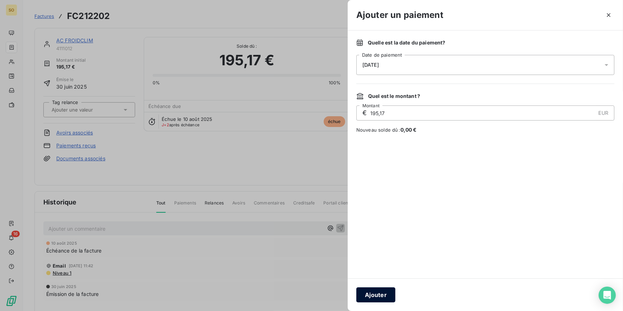
click at [378, 296] on button "Ajouter" at bounding box center [375, 294] width 39 height 15
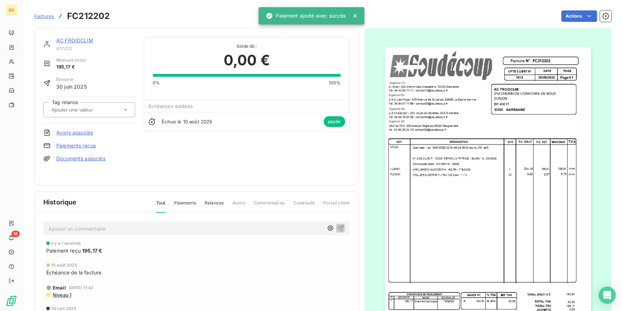
click at [82, 39] on link "AC FROIDCLIM" at bounding box center [74, 40] width 37 height 6
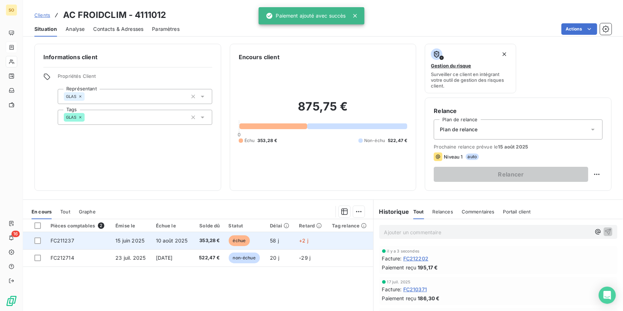
click at [244, 242] on span "échue" at bounding box center [239, 240] width 21 height 11
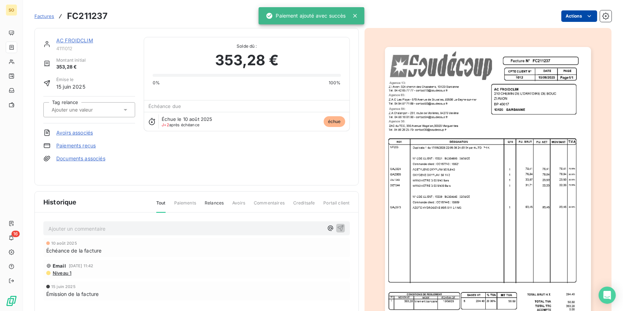
click at [569, 15] on html "SO 16 Factures FC211237 Actions AC FROIDCLIM 4111012 Montant initial 353,28 € É…" at bounding box center [311, 155] width 623 height 311
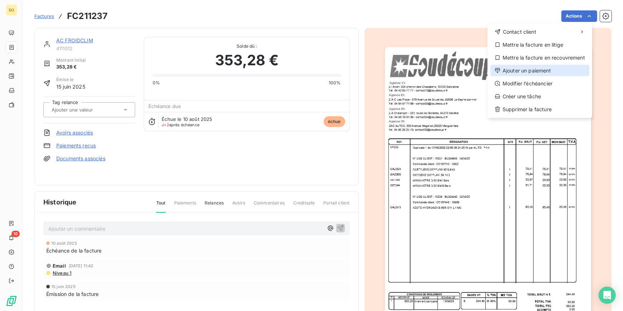
click at [530, 66] on div "Ajouter un paiement" at bounding box center [539, 70] width 99 height 11
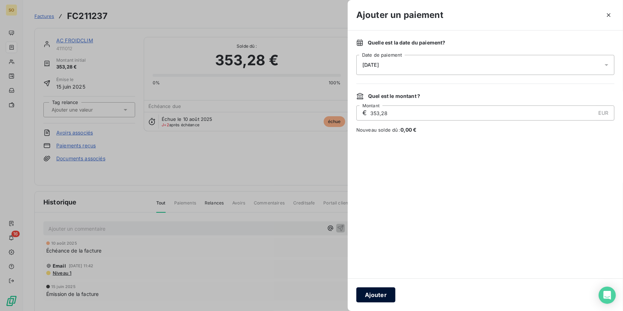
click at [381, 291] on button "Ajouter" at bounding box center [375, 294] width 39 height 15
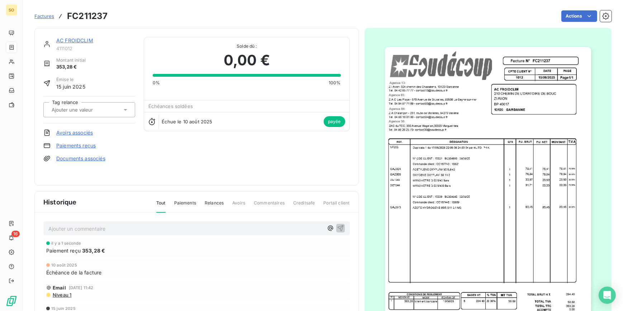
click at [49, 15] on span "Factures" at bounding box center [44, 16] width 20 height 6
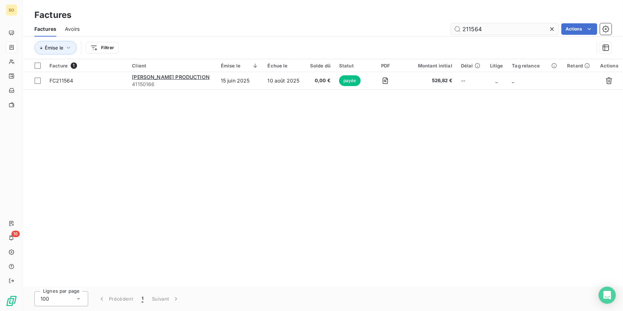
drag, startPoint x: 468, startPoint y: 30, endPoint x: 512, endPoint y: 32, distance: 43.4
click at [496, 31] on input "211564" at bounding box center [504, 28] width 107 height 11
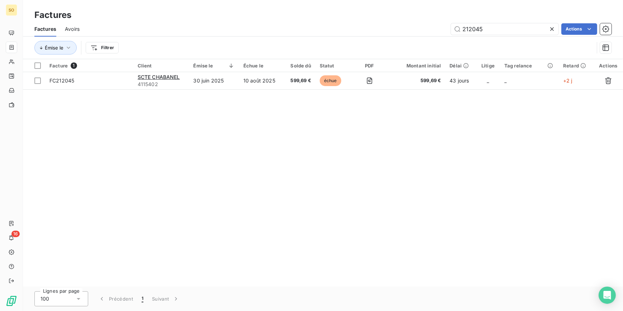
type input "212045"
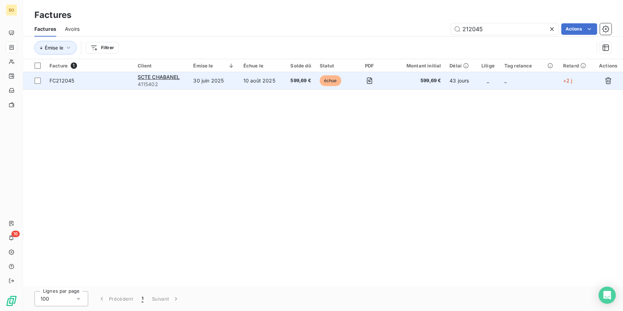
click at [326, 77] on span "échue" at bounding box center [330, 80] width 21 height 11
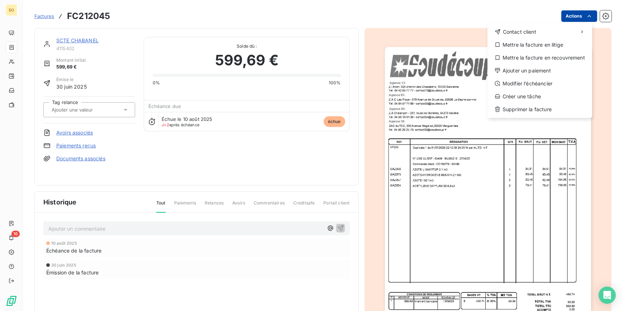
click at [560, 16] on html "SO 16 Factures FC212045 Actions Contact client Mettre la facture en litige Mett…" at bounding box center [311, 155] width 623 height 311
click at [532, 69] on div "Ajouter un paiement" at bounding box center [539, 70] width 99 height 11
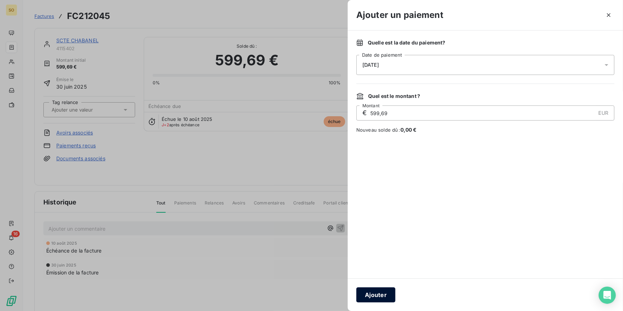
click at [387, 294] on button "Ajouter" at bounding box center [375, 294] width 39 height 15
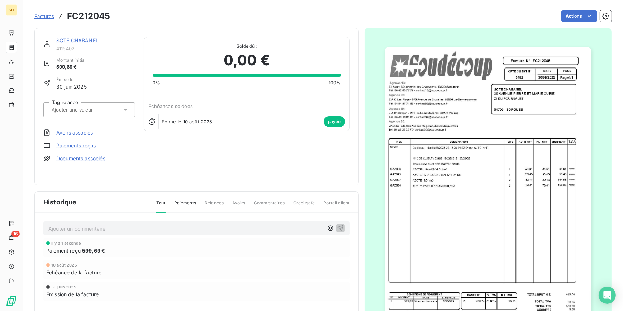
click at [41, 14] on span "Factures" at bounding box center [44, 16] width 20 height 6
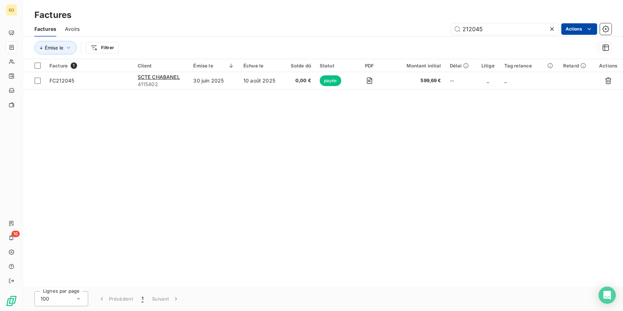
drag, startPoint x: 475, startPoint y: 29, endPoint x: 570, endPoint y: 27, distance: 95.0
click at [521, 31] on input "212045" at bounding box center [504, 28] width 107 height 11
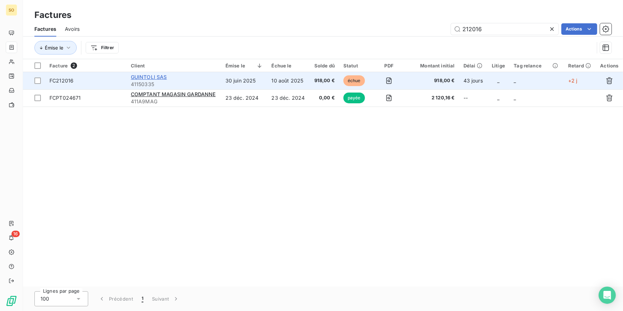
type input "212016"
click at [138, 75] on span "GUINTOLI SAS" at bounding box center [149, 77] width 36 height 6
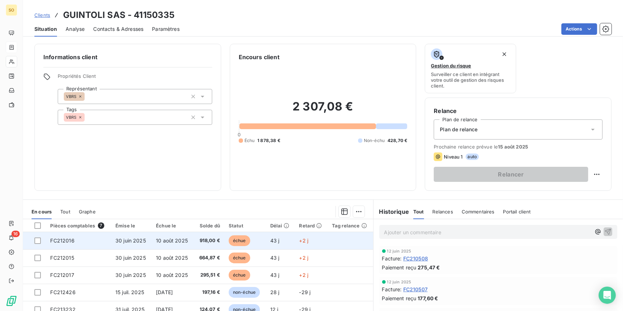
click at [241, 238] on span "échue" at bounding box center [239, 240] width 21 height 11
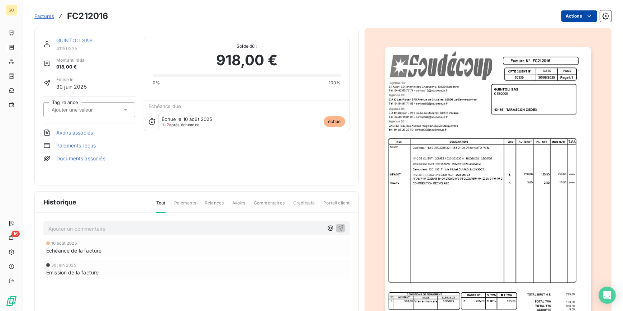
click at [565, 14] on html "SO 16 Factures FC212016 Actions GUINTOLI SAS 41150335 Montant initial 918,00 € …" at bounding box center [311, 155] width 623 height 311
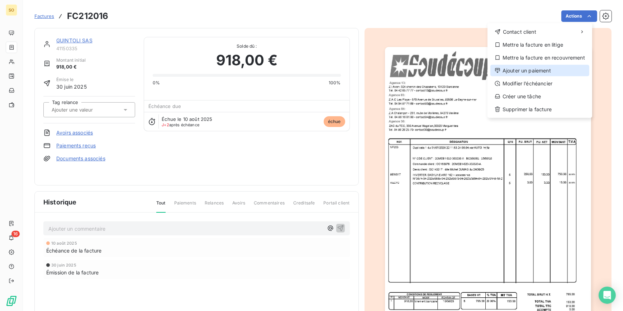
click at [506, 72] on div "Ajouter un paiement" at bounding box center [539, 70] width 99 height 11
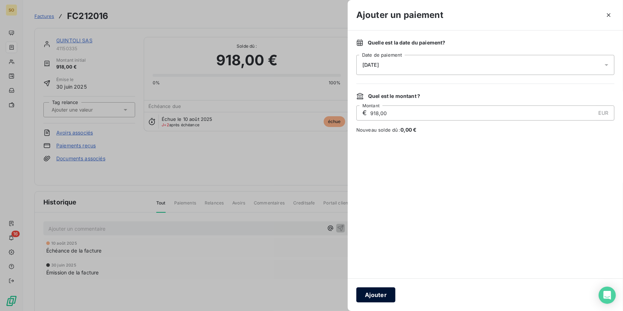
click at [386, 295] on button "Ajouter" at bounding box center [375, 294] width 39 height 15
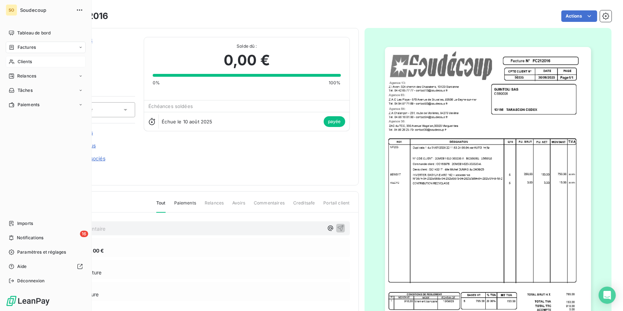
click at [24, 61] on span "Clients" at bounding box center [25, 61] width 14 height 6
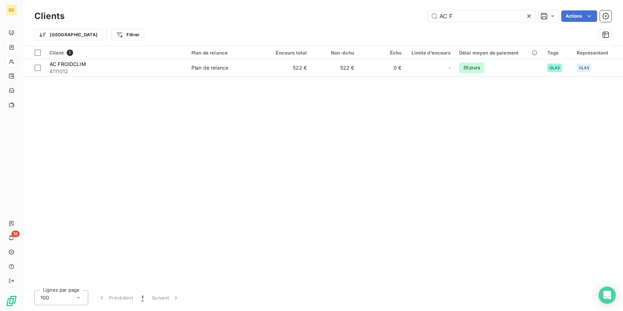
drag, startPoint x: 439, startPoint y: 16, endPoint x: 536, endPoint y: 10, distance: 97.3
click at [488, 14] on input "AC F" at bounding box center [481, 15] width 107 height 11
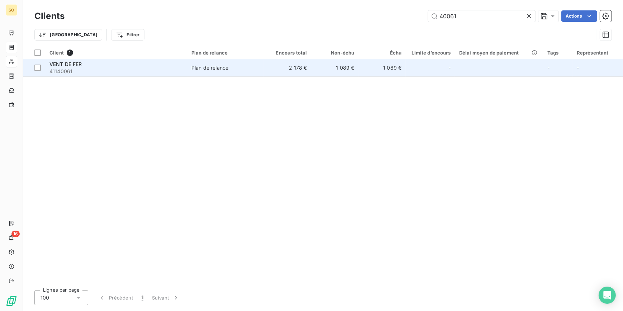
type input "40061"
click at [190, 67] on td "Plan de relance" at bounding box center [225, 67] width 77 height 17
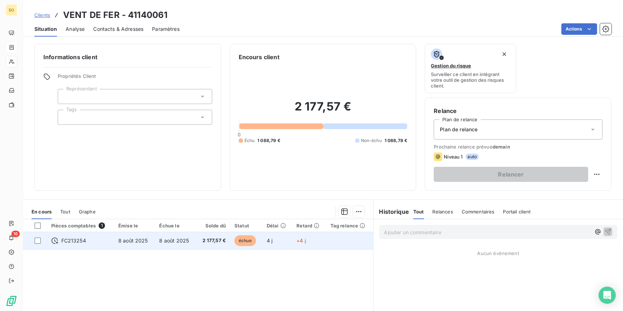
click at [146, 240] on span "8 août 2025" at bounding box center [133, 240] width 30 height 6
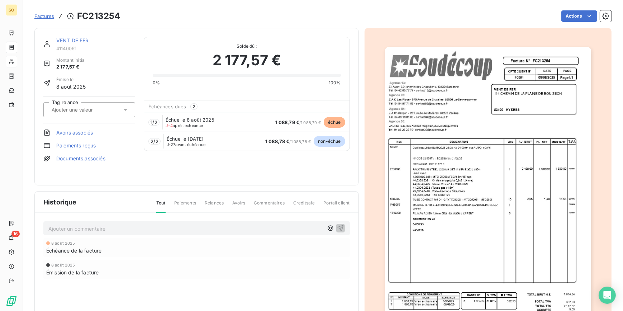
click at [328, 121] on span "échue" at bounding box center [334, 122] width 21 height 11
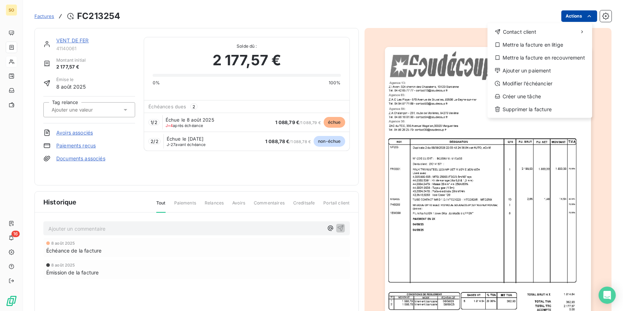
click at [571, 16] on html "SO 16 Factures FC213254 Actions Contact client Mettre la facture en litige Mett…" at bounding box center [311, 155] width 623 height 311
click at [530, 72] on div "Ajouter un paiement" at bounding box center [539, 70] width 99 height 11
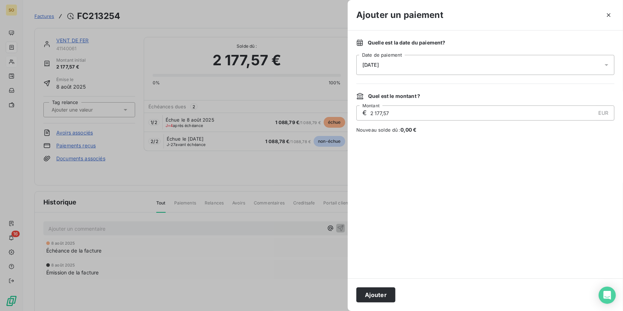
drag, startPoint x: 370, startPoint y: 111, endPoint x: 410, endPoint y: 111, distance: 39.8
click at [410, 111] on input "2 177,57" at bounding box center [482, 113] width 226 height 14
type input "1 177,57"
click at [370, 291] on button "Ajouter" at bounding box center [375, 294] width 39 height 15
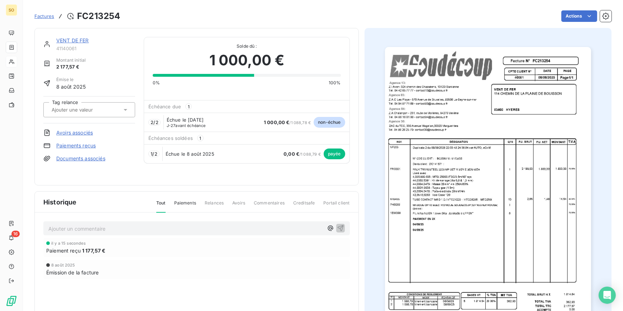
click at [43, 16] on span "Factures" at bounding box center [44, 16] width 20 height 6
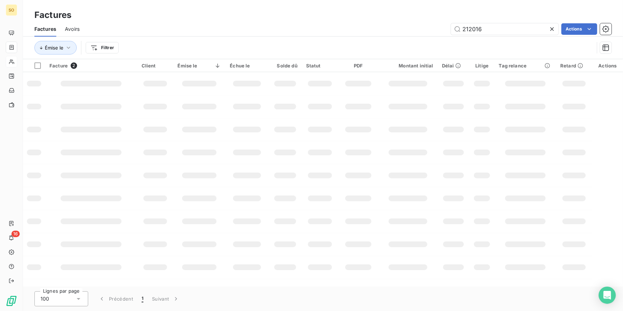
drag, startPoint x: 468, startPoint y: 28, endPoint x: 521, endPoint y: 35, distance: 53.9
click at [514, 33] on input "212016" at bounding box center [504, 28] width 107 height 11
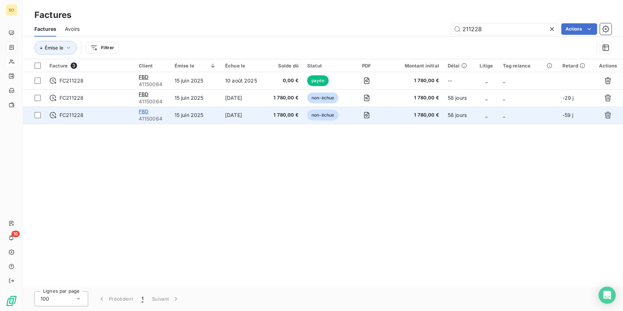
type input "211228"
click at [146, 109] on span "FBD" at bounding box center [144, 111] width 10 height 6
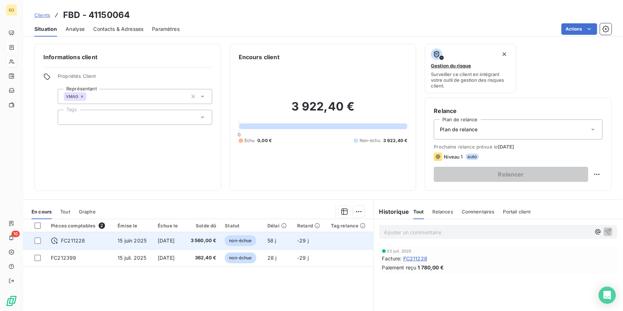
click at [72, 240] on span "FC211228" at bounding box center [73, 240] width 24 height 7
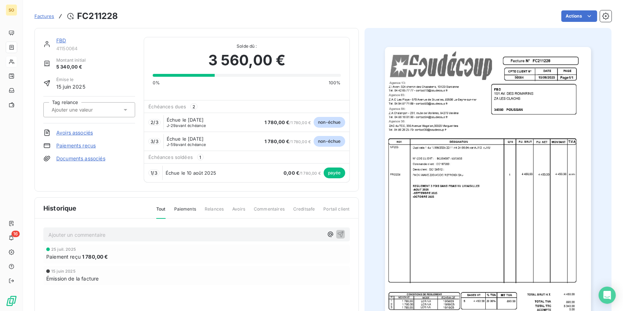
click at [61, 40] on link "FBD" at bounding box center [61, 40] width 10 height 6
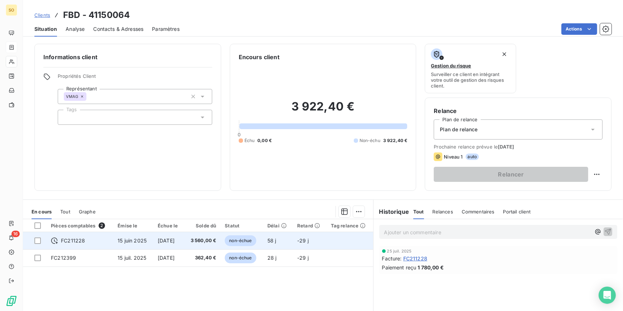
click at [145, 235] on td "15 juin 2025" at bounding box center [133, 240] width 40 height 17
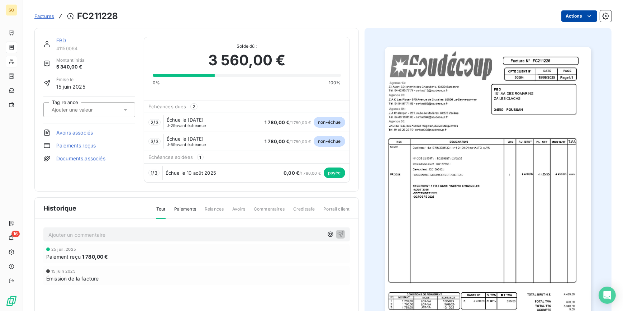
click at [566, 18] on html "SO 16 Factures FC211228 Actions FBD 41150064 Montant initial 5 340,00 € Émise l…" at bounding box center [311, 155] width 623 height 311
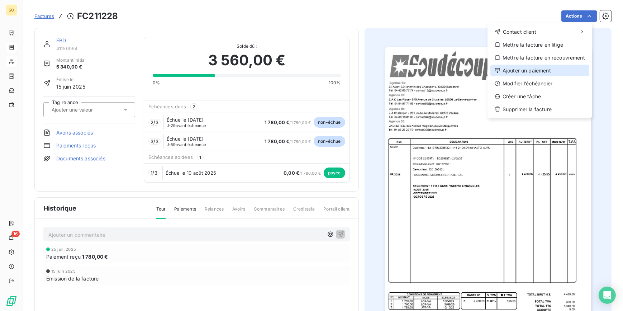
click at [517, 72] on div "Ajouter un paiement" at bounding box center [539, 70] width 99 height 11
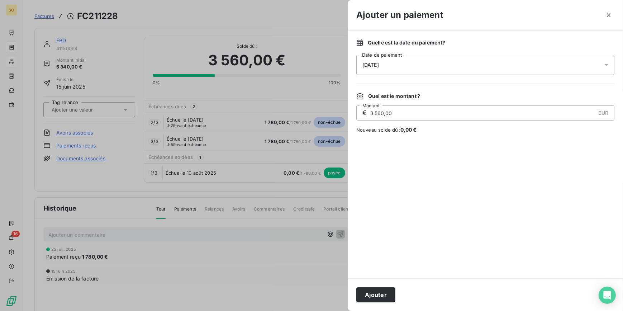
drag, startPoint x: 369, startPoint y: 111, endPoint x: 422, endPoint y: 116, distance: 53.2
click at [422, 116] on input "3 560,00" at bounding box center [482, 113] width 226 height 14
type input "1 780,00"
click at [372, 294] on button "Ajouter" at bounding box center [375, 294] width 39 height 15
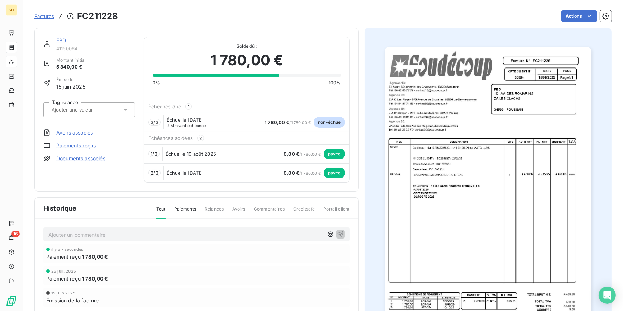
click at [58, 37] on link "FBD" at bounding box center [61, 40] width 10 height 6
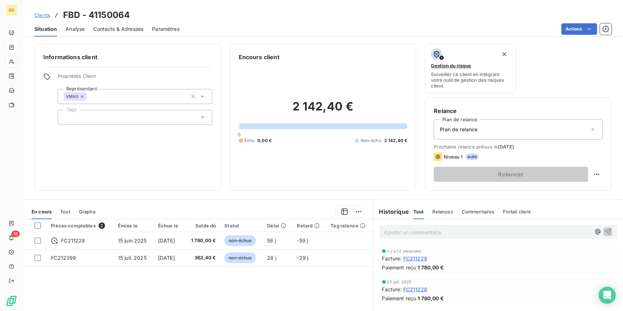
click at [47, 14] on span "Clients" at bounding box center [42, 15] width 16 height 6
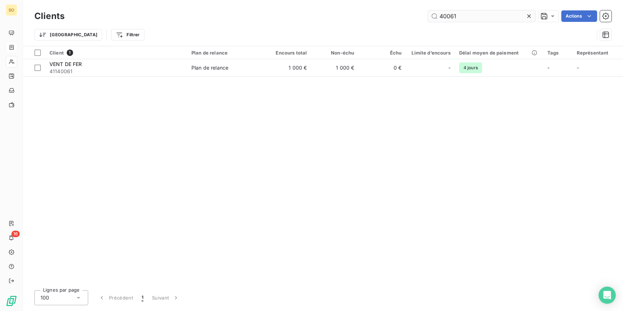
drag, startPoint x: 434, startPoint y: 14, endPoint x: 507, endPoint y: 16, distance: 72.7
click at [507, 16] on input "40061" at bounding box center [481, 15] width 107 height 11
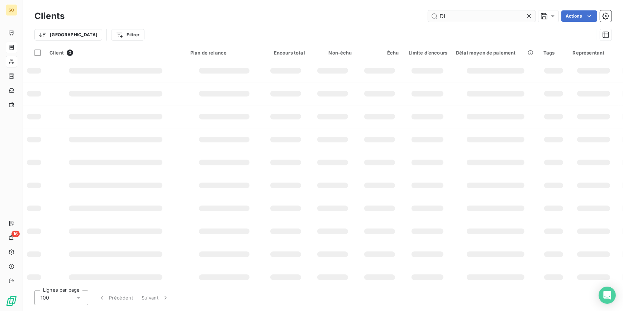
type input "D"
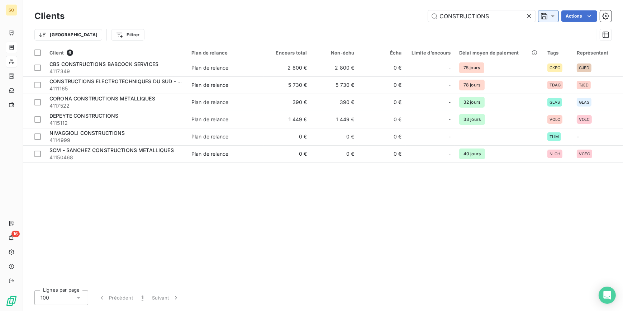
drag, startPoint x: 439, startPoint y: 18, endPoint x: 547, endPoint y: 18, distance: 108.2
click at [439, 18] on input "CONSTRUCTIONS" at bounding box center [481, 15] width 107 height 11
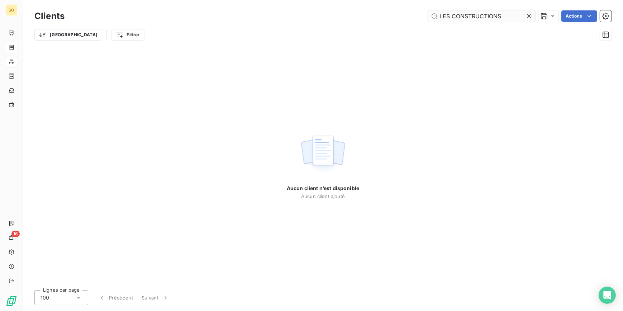
drag, startPoint x: 436, startPoint y: 17, endPoint x: 506, endPoint y: 10, distance: 70.2
click at [506, 10] on input "LES CONSTRUCTIONS" at bounding box center [481, 15] width 107 height 11
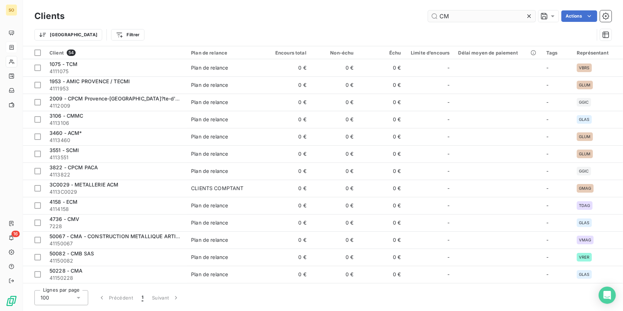
type input "C"
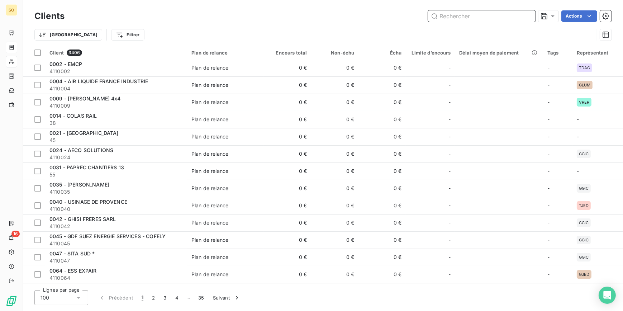
click at [445, 17] on input "text" at bounding box center [481, 15] width 107 height 11
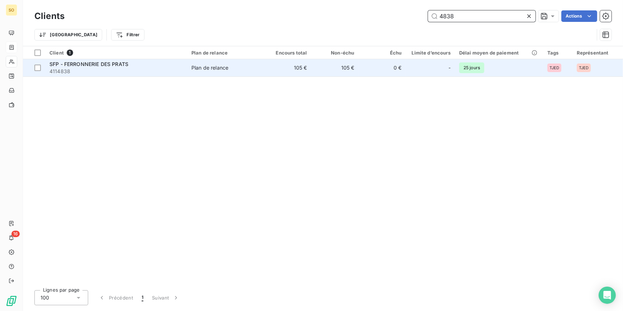
type input "4838"
click at [294, 62] on td "105 €" at bounding box center [287, 67] width 47 height 17
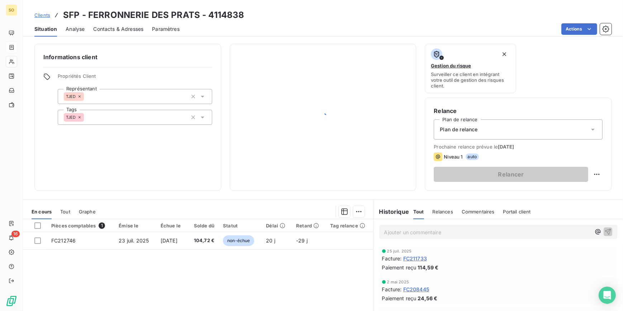
click at [37, 11] on link "Clients" at bounding box center [42, 14] width 16 height 7
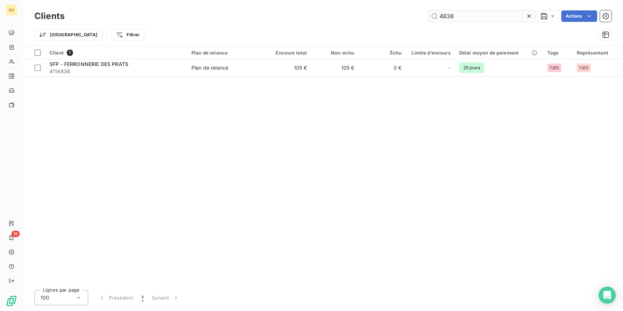
click at [447, 16] on input "4838" at bounding box center [481, 15] width 107 height 11
type input "4338"
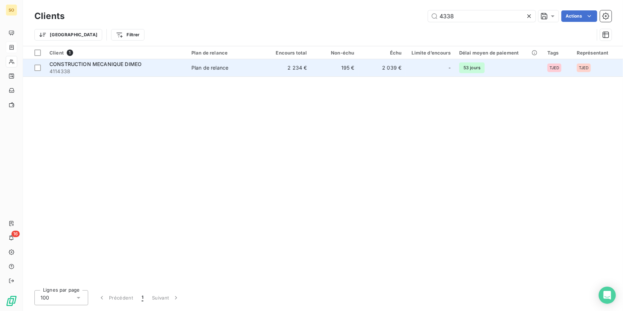
click at [353, 60] on table "Client 1 Plan de relance Encours total Non-échu Échu Limite d’encours Délai moy…" at bounding box center [323, 61] width 600 height 30
click at [350, 64] on td "195 €" at bounding box center [334, 67] width 47 height 17
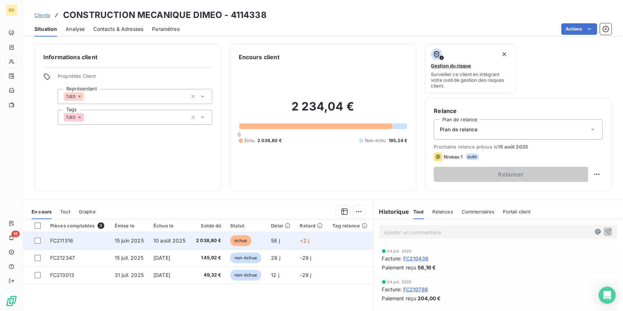
click at [234, 239] on span "échue" at bounding box center [240, 240] width 21 height 11
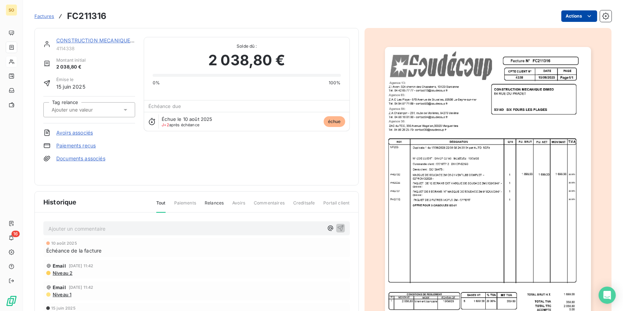
click at [564, 15] on html "SO 16 Factures FC211316 Actions CONSTRUCTION MECANIQUE DIMEO 4114338 Montant in…" at bounding box center [311, 155] width 623 height 311
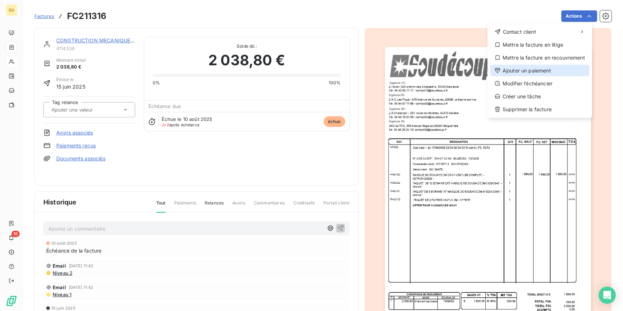
click at [515, 70] on div "Ajouter un paiement" at bounding box center [539, 70] width 99 height 11
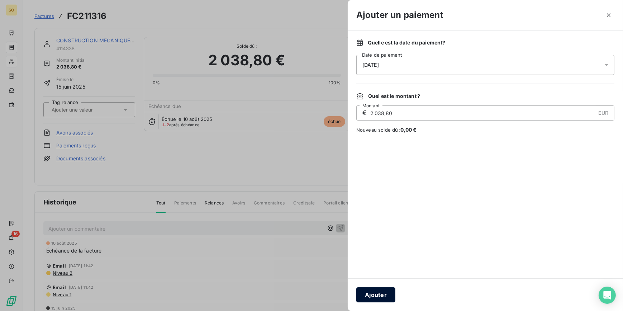
click at [385, 293] on button "Ajouter" at bounding box center [375, 294] width 39 height 15
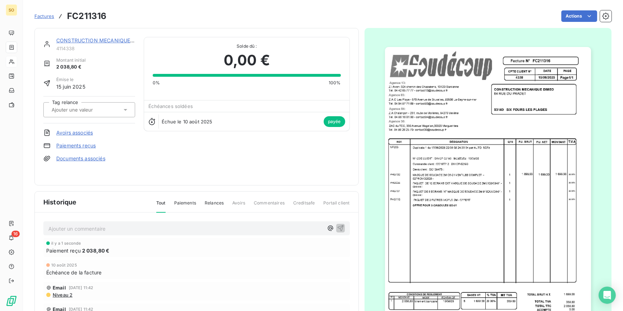
click at [42, 14] on span "Factures" at bounding box center [44, 16] width 20 height 6
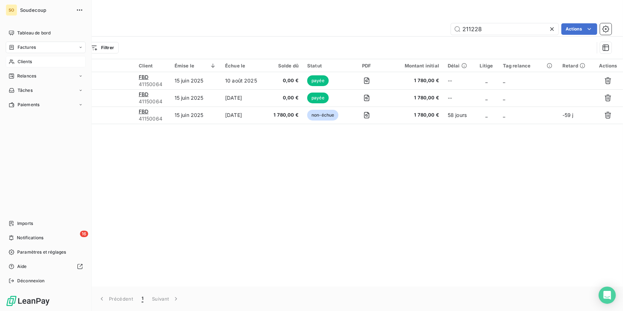
click at [23, 59] on span "Clients" at bounding box center [25, 61] width 14 height 6
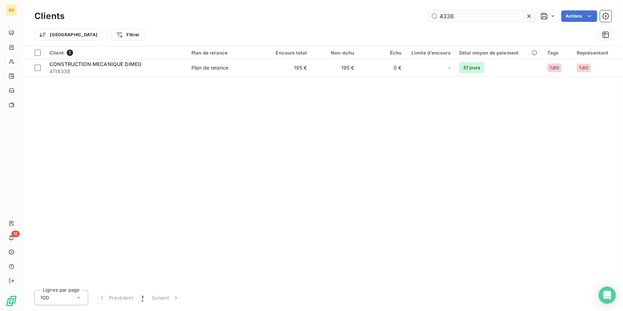
drag, startPoint x: 435, startPoint y: 16, endPoint x: 576, endPoint y: 14, distance: 141.2
click at [535, 17] on div "4338" at bounding box center [481, 15] width 107 height 11
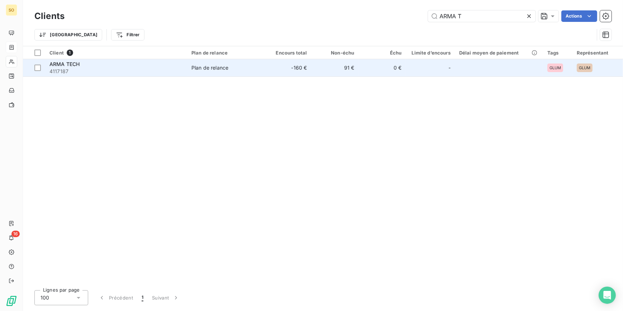
type input "ARMA T"
click at [150, 67] on div "ARMA TECH" at bounding box center [115, 64] width 133 height 7
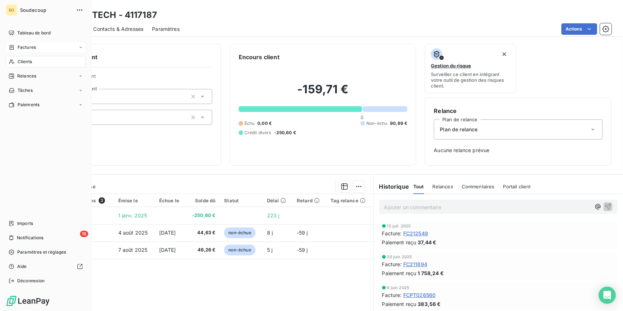
click at [32, 42] on div "Factures" at bounding box center [46, 47] width 80 height 11
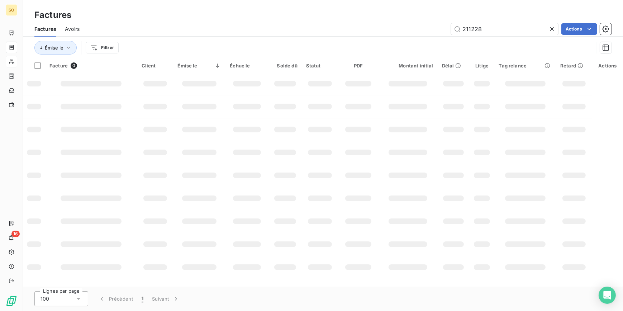
drag, startPoint x: 468, startPoint y: 28, endPoint x: 622, endPoint y: 27, distance: 153.7
click at [585, 31] on div "211228 Actions" at bounding box center [349, 28] width 523 height 11
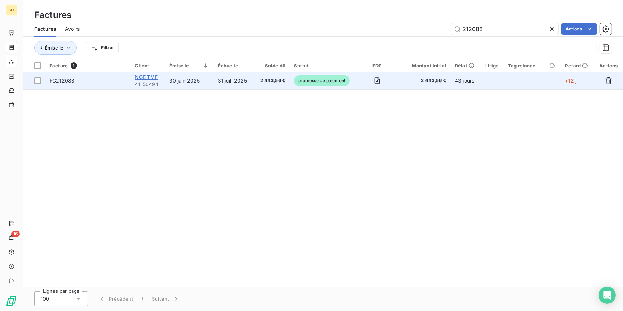
type input "212088"
click at [153, 75] on span "NGE TMF" at bounding box center [146, 77] width 23 height 6
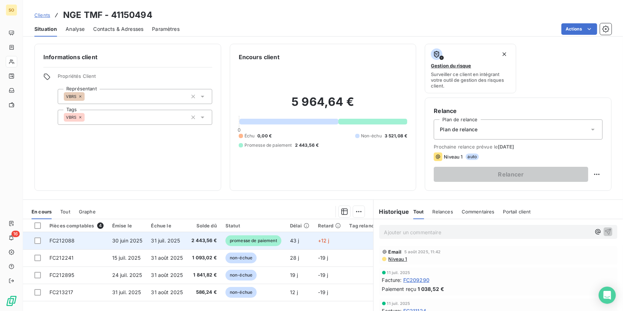
click at [255, 239] on span "promesse de paiement" at bounding box center [253, 240] width 56 height 11
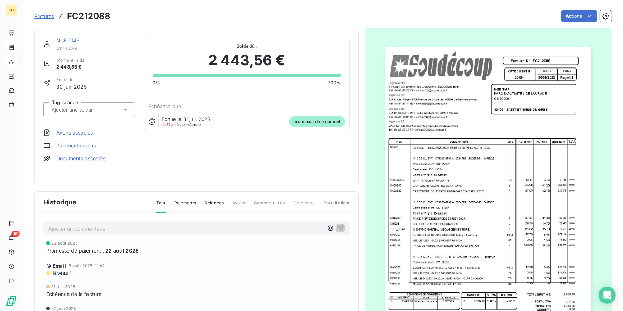
click at [568, 14] on html "SO 16 Factures FC212088 Actions NGE TMF 41150494 Montant initial 2 443,56 € Émi…" at bounding box center [311, 155] width 623 height 311
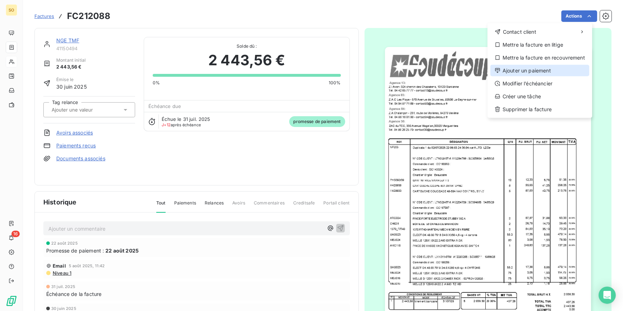
click at [536, 68] on div "Ajouter un paiement" at bounding box center [539, 70] width 99 height 11
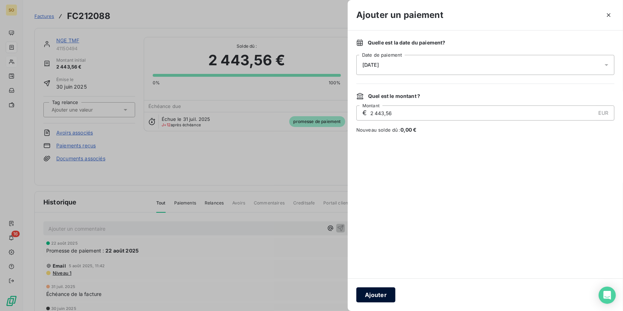
click at [386, 296] on button "Ajouter" at bounding box center [375, 294] width 39 height 15
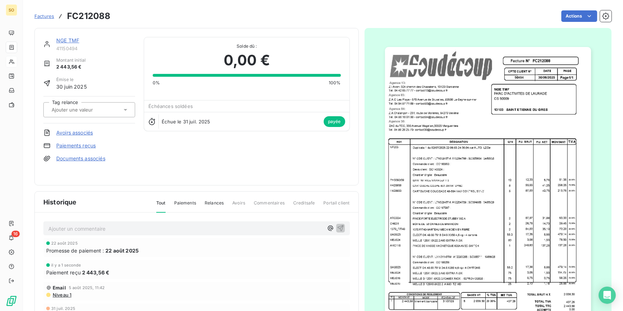
click at [63, 39] on link "NGE TMF" at bounding box center [67, 40] width 23 height 6
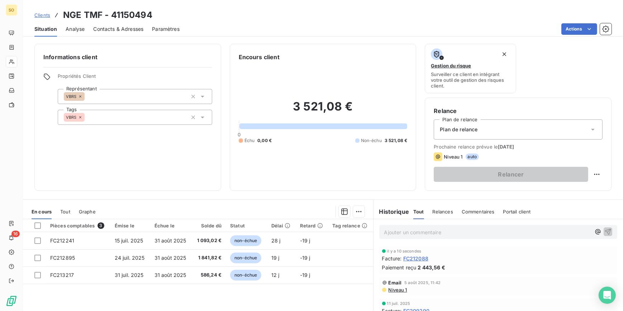
click at [33, 15] on div "Clients NGE TMF - 41150494" at bounding box center [323, 15] width 600 height 13
click at [47, 13] on span "Clients" at bounding box center [42, 15] width 16 height 6
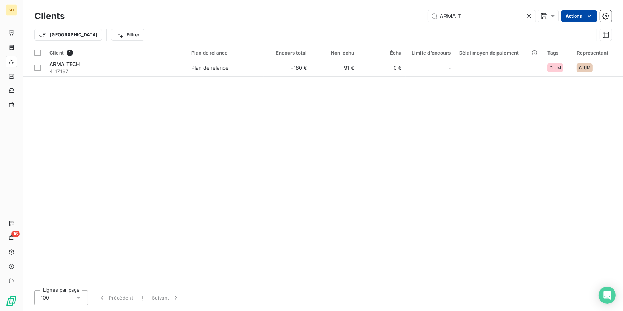
drag, startPoint x: 437, startPoint y: 14, endPoint x: 591, endPoint y: 15, distance: 154.1
click at [572, 19] on div "ARMA T Actions" at bounding box center [342, 15] width 538 height 11
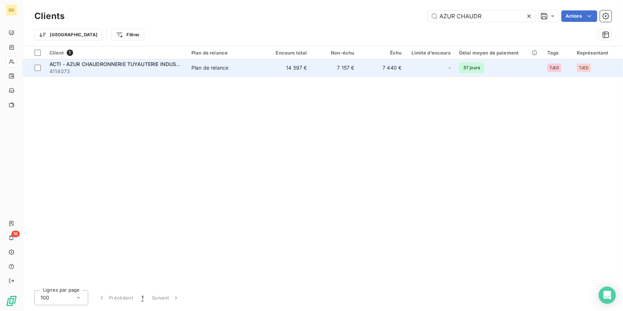
type input "AZUR CHAUDR"
click at [150, 70] on span "4114073" at bounding box center [115, 71] width 133 height 7
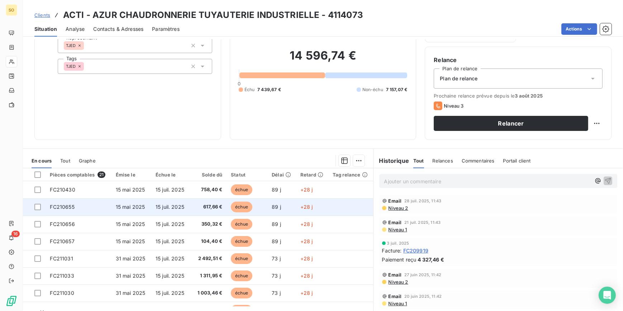
scroll to position [67, 0]
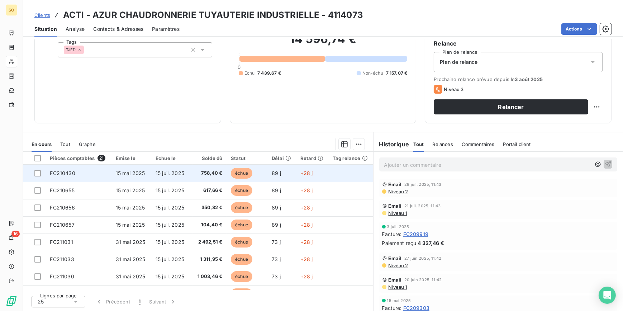
click at [233, 172] on span "échue" at bounding box center [241, 173] width 21 height 11
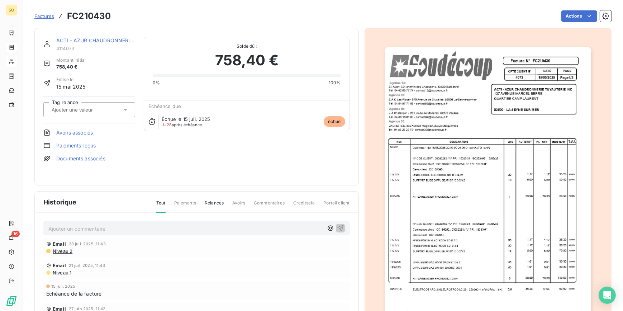
click at [564, 14] on html "SO 16 Factures FC210430 Actions ACTI - AZUR CHAUDRONNERIE TUYAUTERIE INDUSTRIEL…" at bounding box center [311, 155] width 623 height 311
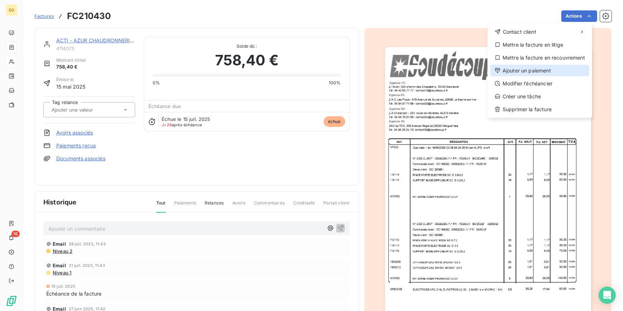
click at [518, 67] on div "Ajouter un paiement" at bounding box center [539, 70] width 99 height 11
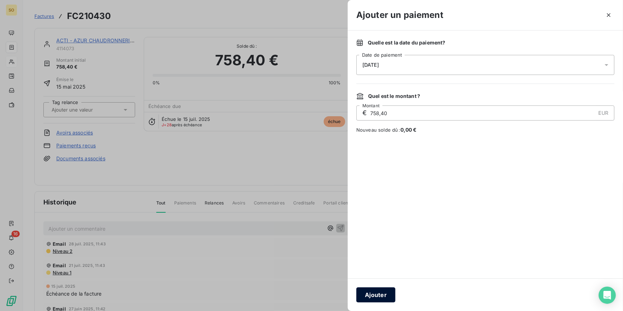
click at [369, 292] on button "Ajouter" at bounding box center [375, 294] width 39 height 15
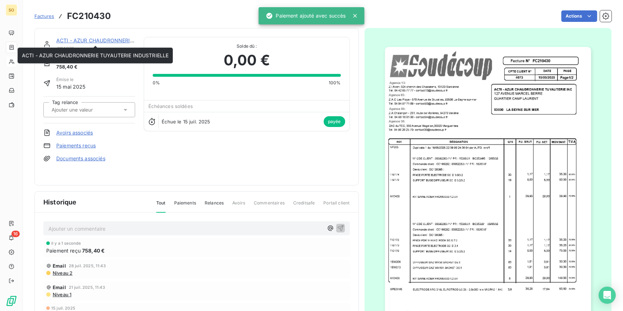
click at [102, 40] on link "ACTI - AZUR CHAUDRONNERIE TUYAUTERIE INDUSTRIELLE" at bounding box center [129, 40] width 147 height 6
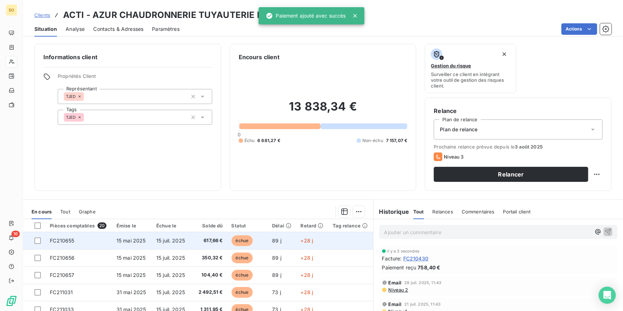
click at [233, 240] on span "échue" at bounding box center [241, 240] width 21 height 11
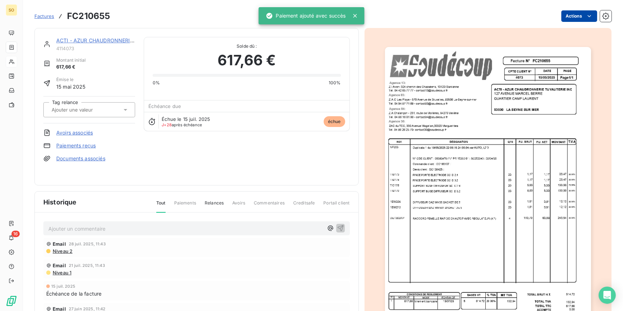
click at [562, 12] on html "SO 16 Factures FC210655 Actions ACTI - AZUR CHAUDRONNERIE TUYAUTERIE INDUSTRIEL…" at bounding box center [311, 155] width 623 height 311
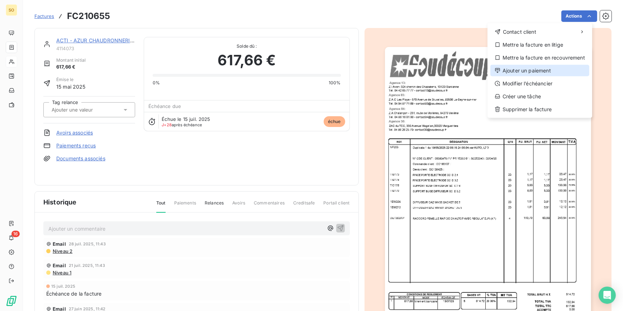
click at [503, 67] on div "Ajouter un paiement" at bounding box center [539, 70] width 99 height 11
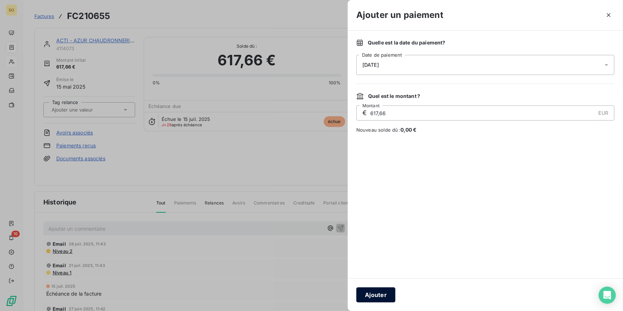
click at [382, 295] on button "Ajouter" at bounding box center [375, 294] width 39 height 15
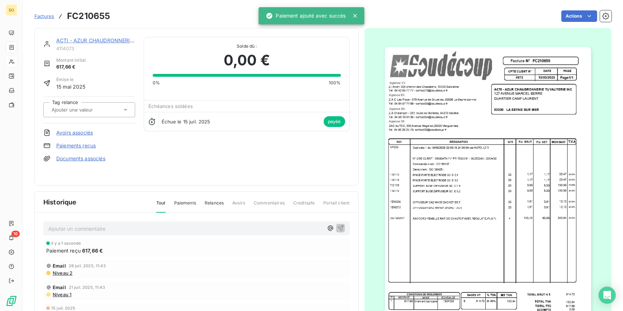
click at [118, 39] on link "ACTI - AZUR CHAUDRONNERIE TUYAUTERIE INDUSTRIELLE" at bounding box center [129, 40] width 147 height 6
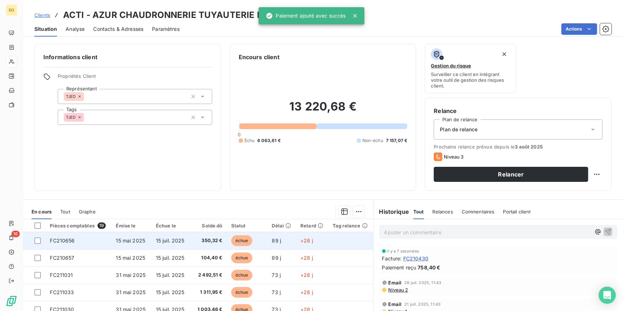
click at [242, 240] on span "échue" at bounding box center [241, 240] width 21 height 11
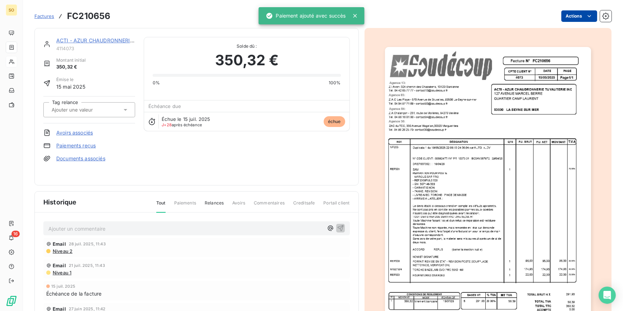
click at [562, 14] on html "SO 16 Factures FC210656 Actions ACTI - AZUR CHAUDRONNERIE TUYAUTERIE INDUSTRIEL…" at bounding box center [311, 155] width 623 height 311
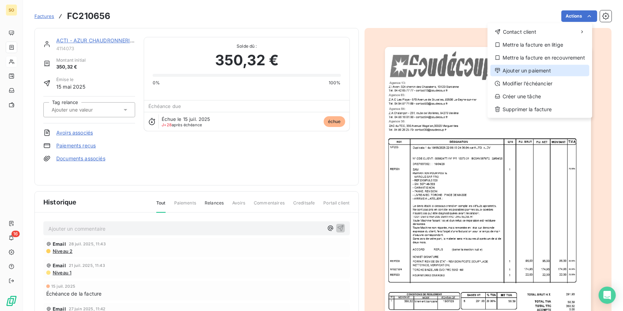
click at [507, 71] on div "Ajouter un paiement" at bounding box center [539, 70] width 99 height 11
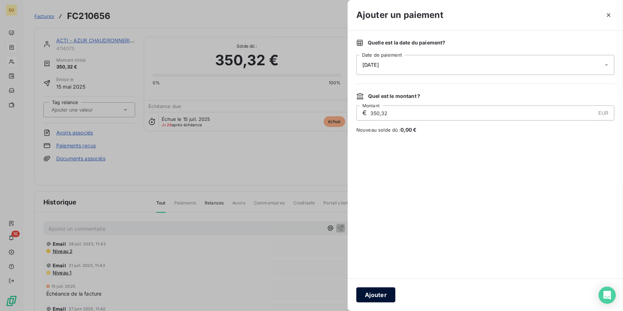
click at [370, 289] on button "Ajouter" at bounding box center [375, 294] width 39 height 15
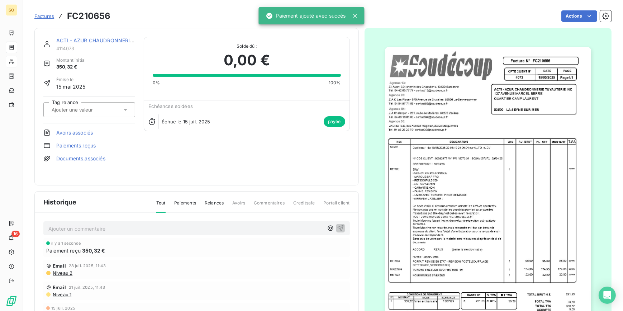
click at [111, 41] on link "ACTI - AZUR CHAUDRONNERIE TUYAUTERIE INDUSTRIELLE" at bounding box center [129, 40] width 147 height 6
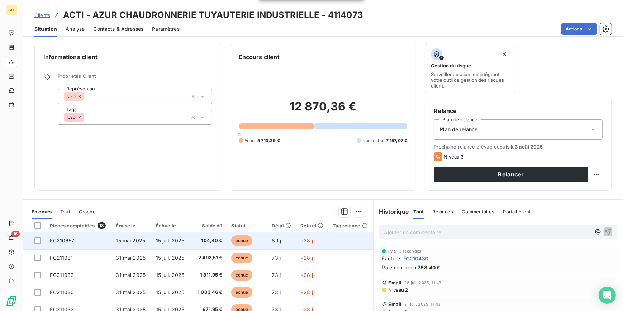
click at [236, 243] on span "échue" at bounding box center [241, 240] width 21 height 11
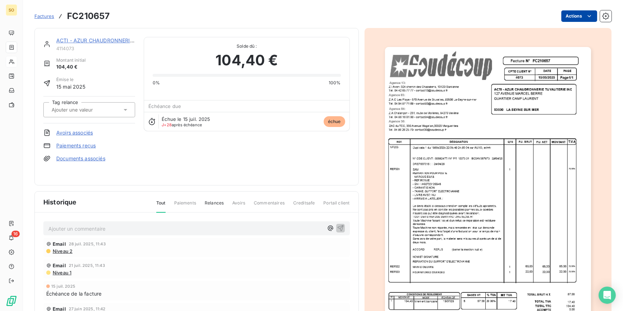
click at [567, 14] on html "SO 16 Factures FC210657 Actions ACTI - AZUR CHAUDRONNERIE TUYAUTERIE INDUSTRIEL…" at bounding box center [311, 155] width 623 height 311
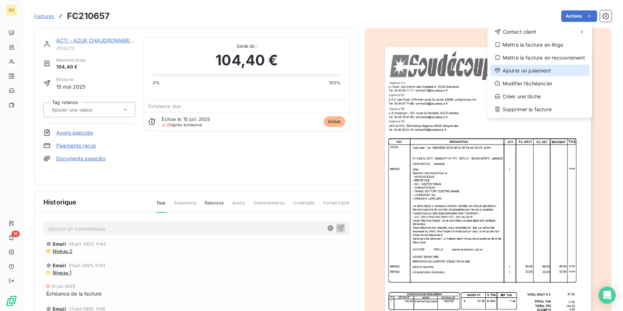
click at [521, 69] on div "Ajouter un paiement" at bounding box center [539, 70] width 99 height 11
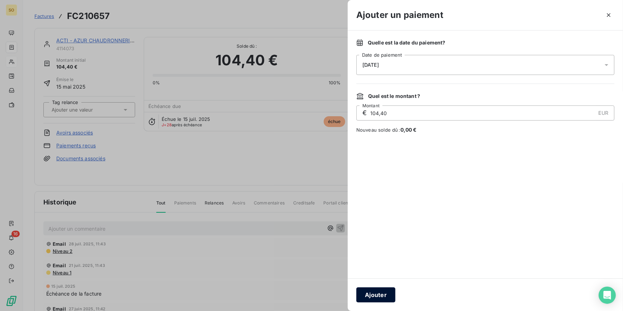
click at [382, 300] on button "Ajouter" at bounding box center [375, 294] width 39 height 15
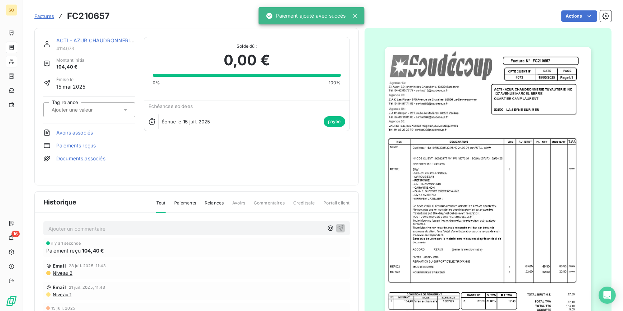
click at [124, 41] on link "ACTI - AZUR CHAUDRONNERIE TUYAUTERIE INDUSTRIELLE" at bounding box center [129, 40] width 147 height 6
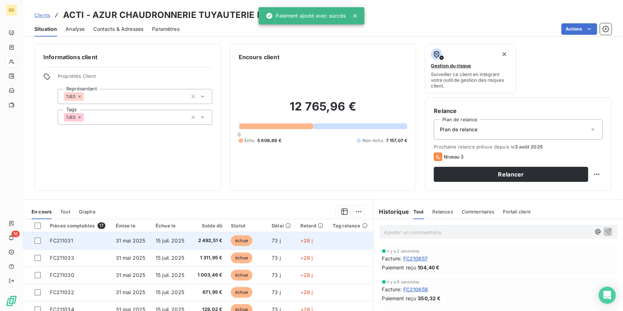
click at [238, 238] on span "échue" at bounding box center [241, 240] width 21 height 11
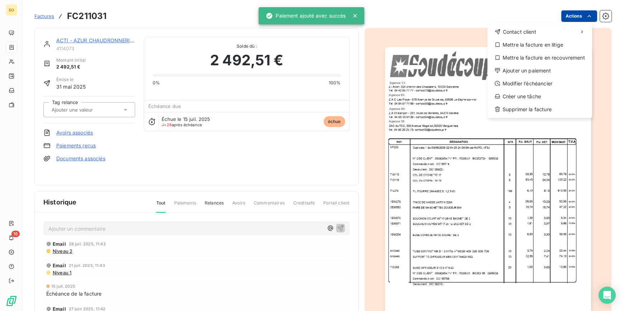
click at [575, 14] on html "SO 16 Factures FC211031 Actions Contact client Mettre la facture en litige Mett…" at bounding box center [311, 155] width 623 height 311
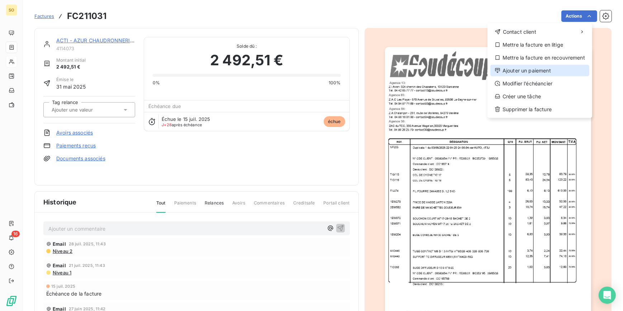
click at [534, 71] on div "Ajouter un paiement" at bounding box center [539, 70] width 99 height 11
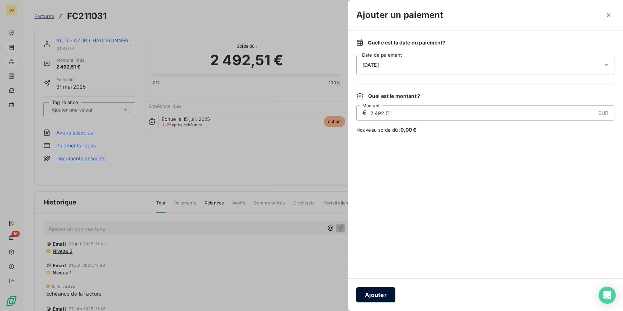
click at [373, 297] on button "Ajouter" at bounding box center [375, 294] width 39 height 15
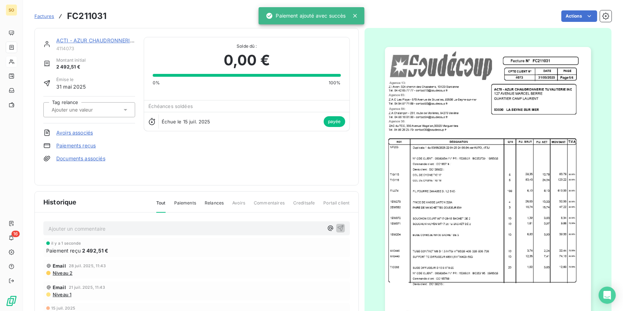
click at [107, 38] on link "ACTI - AZUR CHAUDRONNERIE TUYAUTERIE INDUSTRIELLE" at bounding box center [129, 40] width 147 height 6
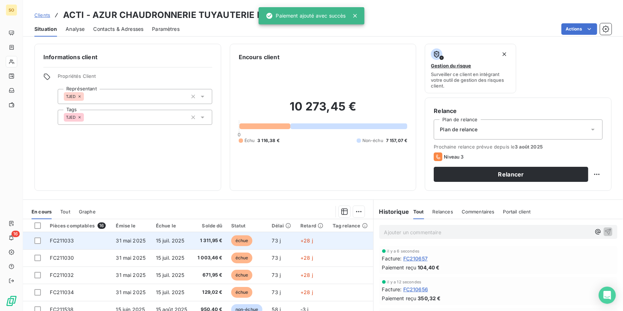
click at [235, 238] on span "échue" at bounding box center [241, 240] width 21 height 11
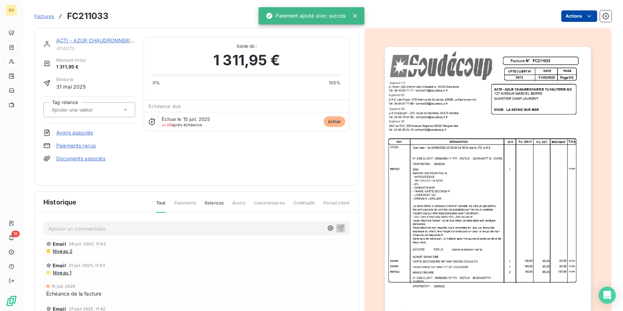
click at [561, 14] on html "SO 16 Factures FC211033 Actions ACTI - AZUR CHAUDRONNERIE TUYAUTERIE INDUSTRIEL…" at bounding box center [311, 155] width 623 height 311
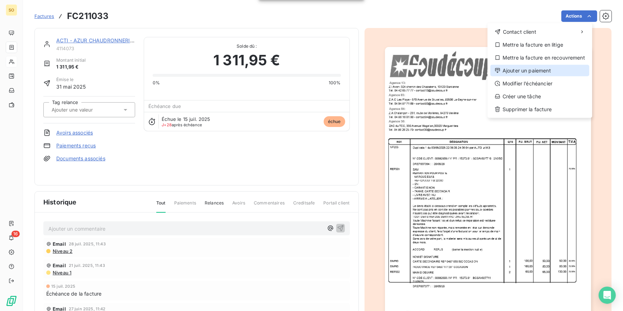
click at [522, 70] on div "Ajouter un paiement" at bounding box center [539, 70] width 99 height 11
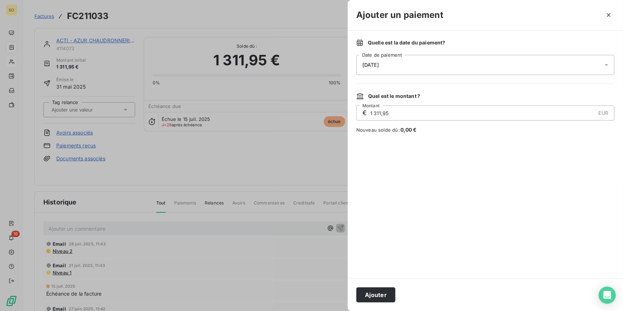
drag, startPoint x: 372, startPoint y: 294, endPoint x: 354, endPoint y: 274, distance: 27.4
click at [372, 294] on button "Ajouter" at bounding box center [375, 294] width 39 height 15
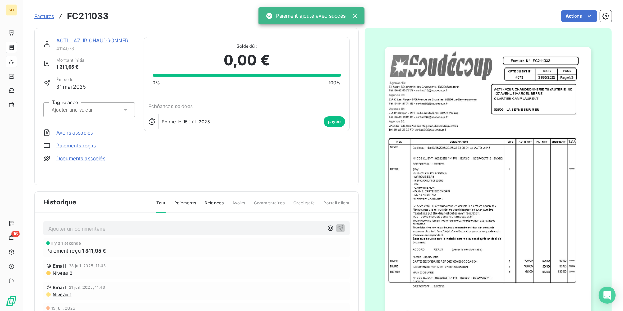
click at [115, 40] on link "ACTI - AZUR CHAUDRONNERIE TUYAUTERIE INDUSTRIELLE" at bounding box center [129, 40] width 147 height 6
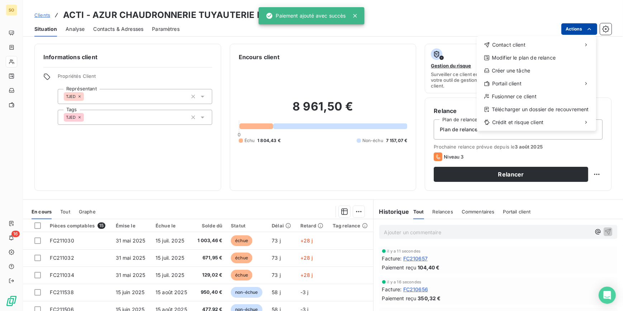
click at [572, 25] on html "SO 16 Clients ACTI - AZUR CHAUDRONNERIE TUYAUTERIE INDUSTRIELLE - 4114073 Situa…" at bounding box center [311, 155] width 623 height 311
click at [471, 17] on html "SO 16 Clients ACTI - AZUR CHAUDRONNERIE TUYAUTERIE INDUSTRIELLE - 4114073 Situa…" at bounding box center [311, 155] width 623 height 311
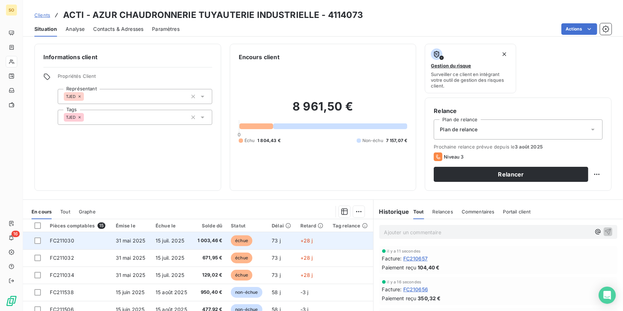
click at [235, 240] on span "échue" at bounding box center [241, 240] width 21 height 11
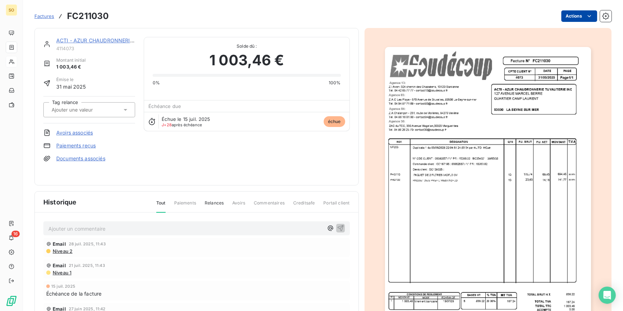
click at [569, 15] on html "SO 16 Factures FC211030 Actions ACTI - AZUR CHAUDRONNERIE TUYAUTERIE INDUSTRIEL…" at bounding box center [311, 155] width 623 height 311
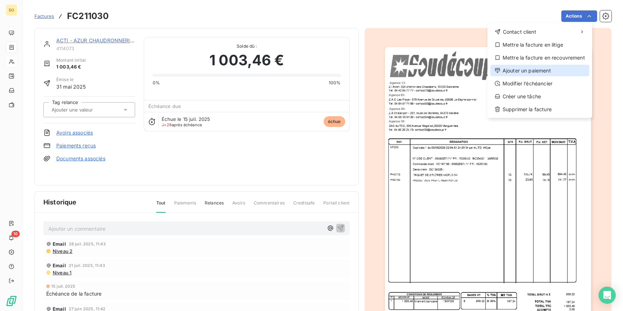
click at [509, 68] on div "Ajouter un paiement" at bounding box center [539, 70] width 99 height 11
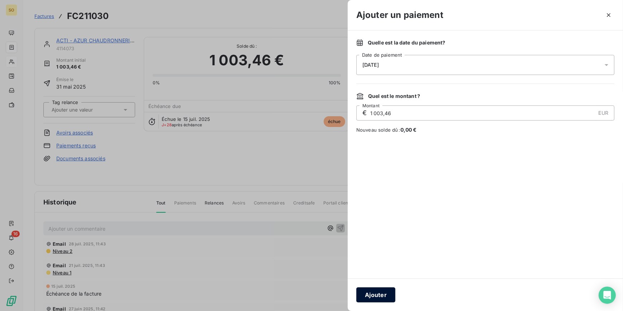
click at [376, 300] on button "Ajouter" at bounding box center [375, 294] width 39 height 15
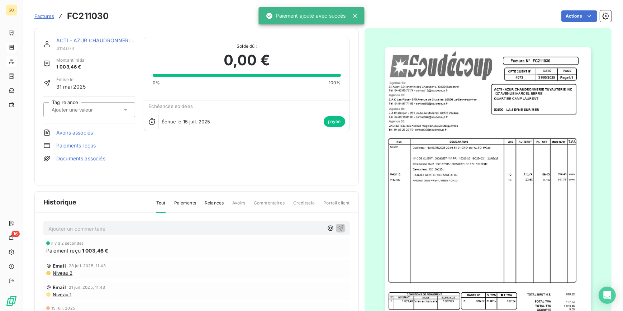
click at [88, 39] on link "ACTI - AZUR CHAUDRONNERIE TUYAUTERIE INDUSTRIELLE" at bounding box center [129, 40] width 147 height 6
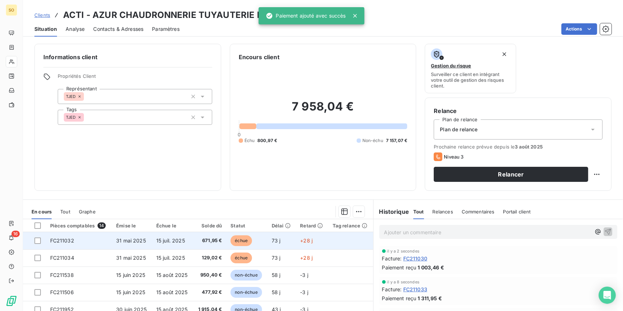
click at [240, 240] on span "échue" at bounding box center [240, 240] width 21 height 11
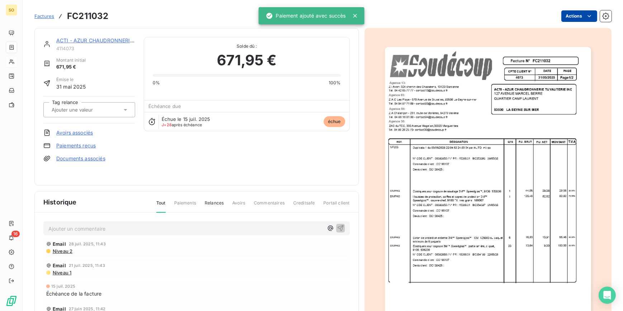
click at [565, 16] on html "SO 16 Factures FC211032 Actions ACTI - AZUR CHAUDRONNERIE TUYAUTERIE INDUSTRIEL…" at bounding box center [311, 155] width 623 height 311
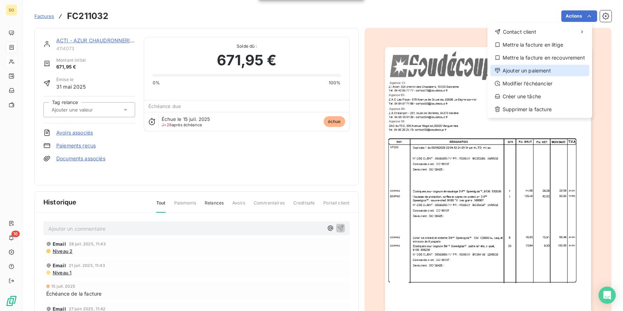
click at [519, 72] on div "Ajouter un paiement" at bounding box center [539, 70] width 99 height 11
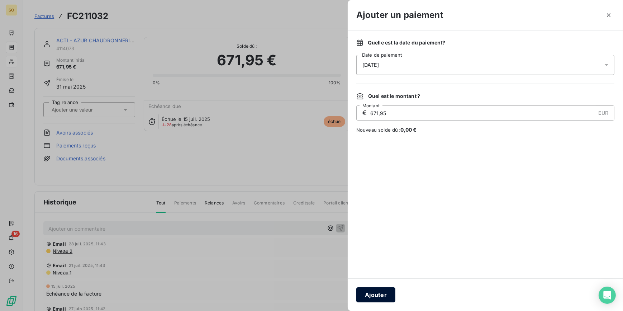
click at [379, 295] on button "Ajouter" at bounding box center [375, 294] width 39 height 15
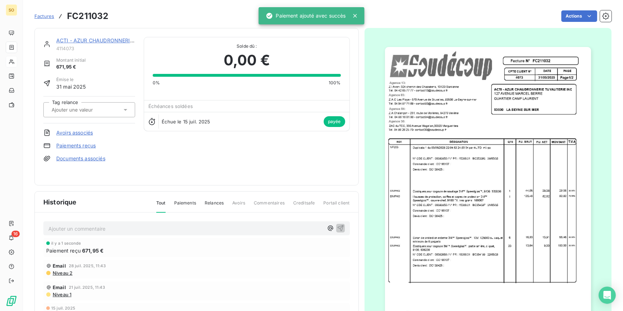
click at [106, 43] on div "ACTI - AZUR CHAUDRONNERIE TUYAUTERIE INDUSTRIELLE" at bounding box center [95, 40] width 79 height 7
click at [112, 39] on link "ACTI - AZUR CHAUDRONNERIE TUYAUTERIE INDUSTRIELLE" at bounding box center [129, 40] width 147 height 6
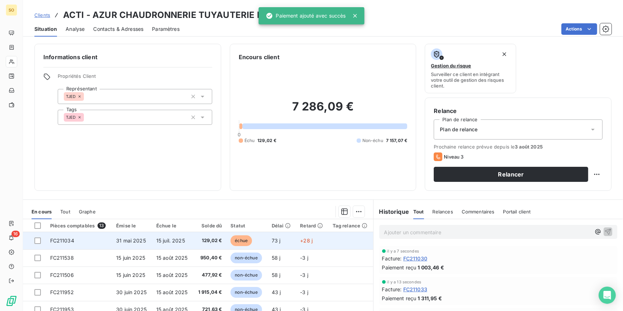
click at [235, 237] on span "échue" at bounding box center [240, 240] width 21 height 11
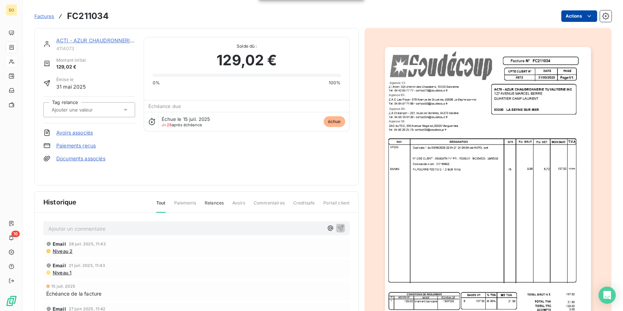
click at [565, 18] on html "SO 16 Factures FC211034 Actions ACTI - AZUR CHAUDRONNERIE TUYAUTERIE INDUSTRIEL…" at bounding box center [311, 155] width 623 height 311
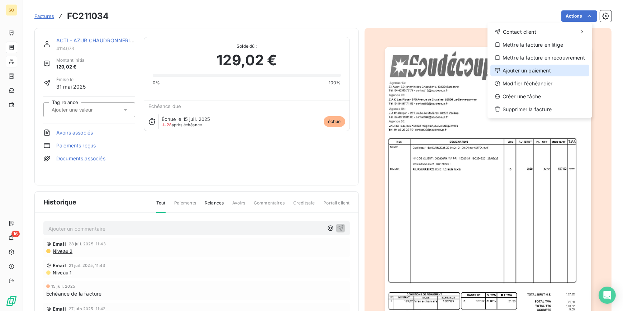
click at [517, 74] on div "Ajouter un paiement" at bounding box center [539, 70] width 99 height 11
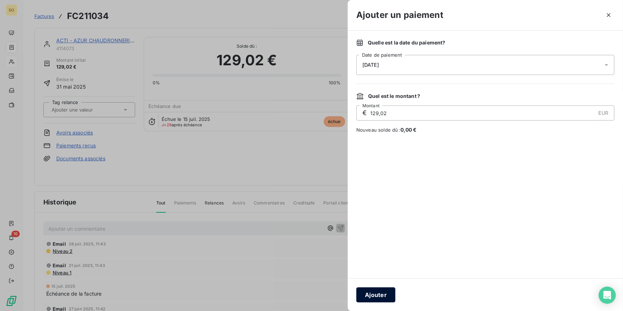
click at [369, 296] on button "Ajouter" at bounding box center [375, 294] width 39 height 15
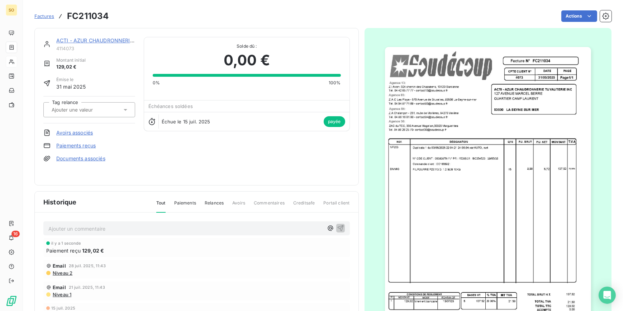
click at [100, 40] on link "ACTI - AZUR CHAUDRONNERIE TUYAUTERIE INDUSTRIELLE" at bounding box center [129, 40] width 147 height 6
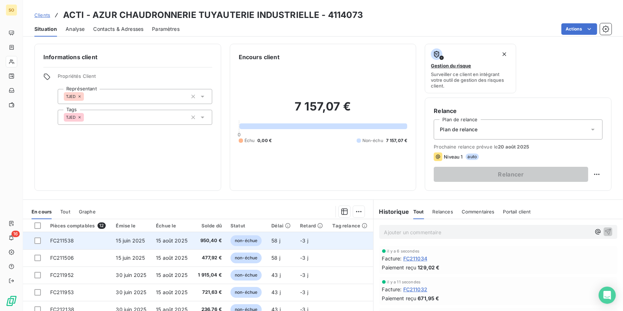
click at [241, 240] on span "non-échue" at bounding box center [245, 240] width 31 height 11
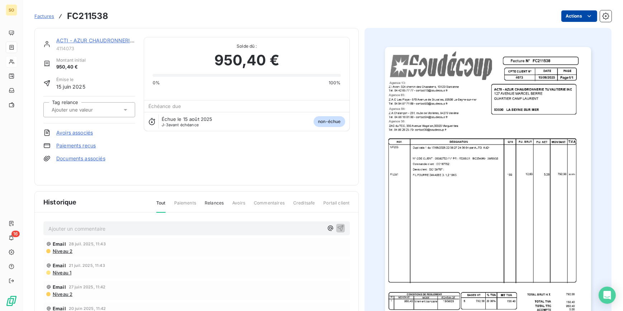
click at [573, 19] on html "SO 16 Factures FC211538 Actions ACTI - AZUR CHAUDRONNERIE TUYAUTERIE INDUSTRIEL…" at bounding box center [311, 155] width 623 height 311
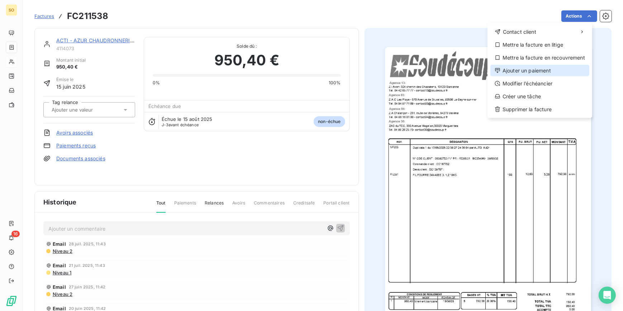
click at [522, 72] on div "Ajouter un paiement" at bounding box center [539, 70] width 99 height 11
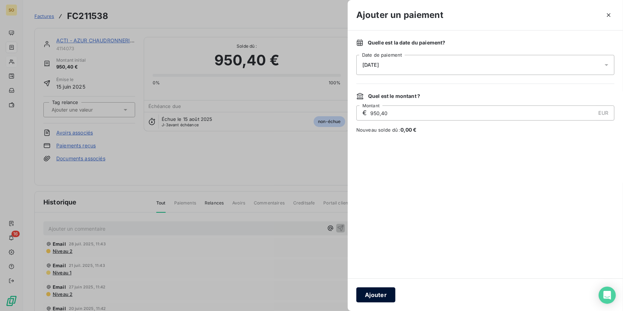
click at [383, 291] on button "Ajouter" at bounding box center [375, 294] width 39 height 15
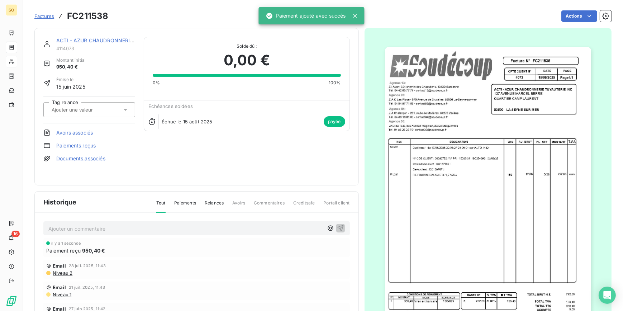
click at [90, 38] on link "ACTI - AZUR CHAUDRONNERIE TUYAUTERIE INDUSTRIELLE" at bounding box center [129, 40] width 147 height 6
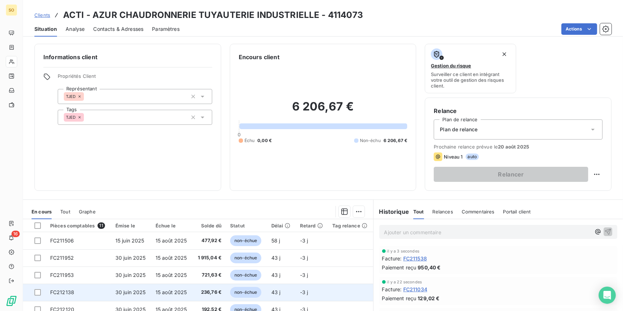
click at [236, 291] on span "non-échue" at bounding box center [245, 292] width 31 height 11
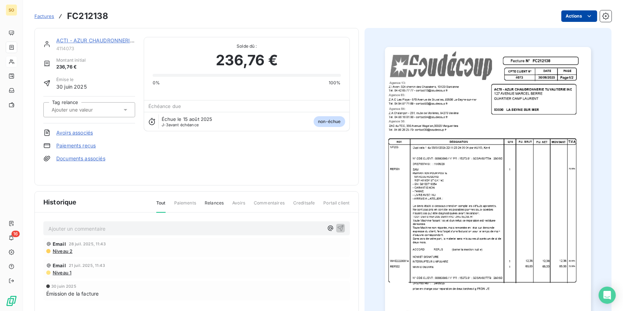
click at [565, 18] on html "SO 16 Factures FC212138 Actions ACTI - AZUR CHAUDRONNERIE TUYAUTERIE INDUSTRIEL…" at bounding box center [311, 155] width 623 height 311
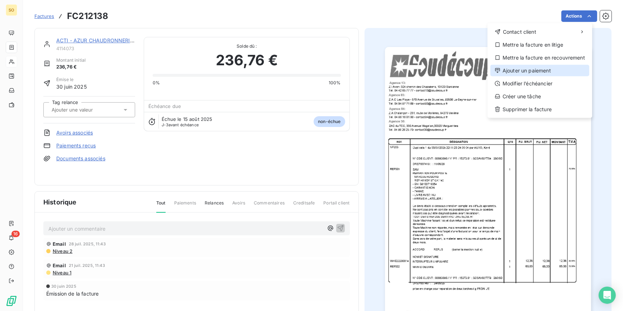
click at [524, 72] on div "Ajouter un paiement" at bounding box center [539, 70] width 99 height 11
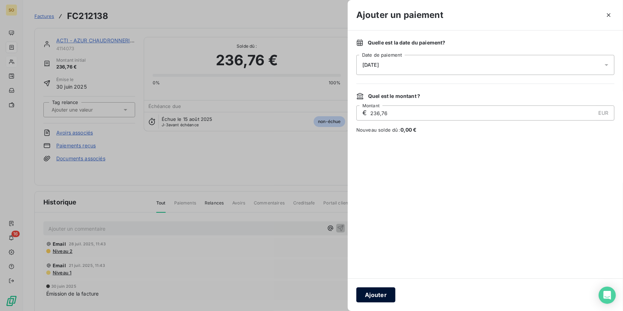
click at [380, 292] on button "Ajouter" at bounding box center [375, 294] width 39 height 15
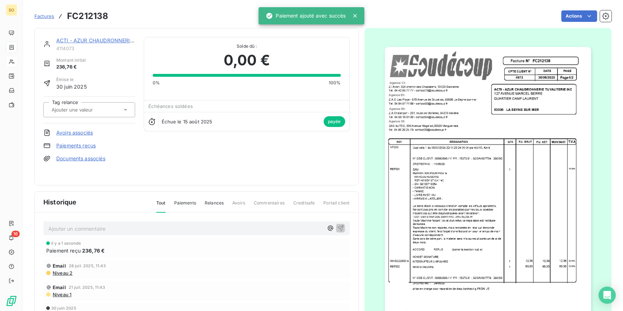
click at [100, 37] on link "ACTI - AZUR CHAUDRONNERIE TUYAUTERIE INDUSTRIELLE" at bounding box center [129, 40] width 147 height 6
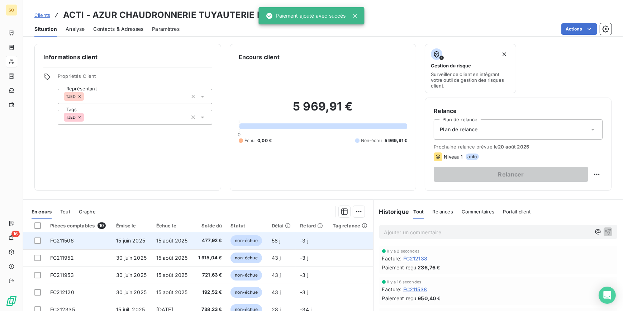
click at [244, 242] on span "non-échue" at bounding box center [245, 240] width 31 height 11
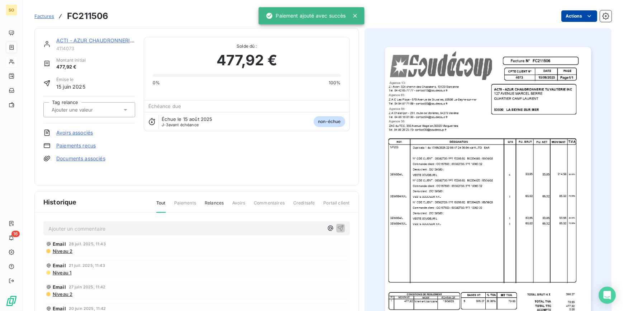
click at [567, 15] on html "SO 16 Factures FC211506 Actions ACTI - AZUR CHAUDRONNERIE TUYAUTERIE INDUSTRIEL…" at bounding box center [311, 155] width 623 height 311
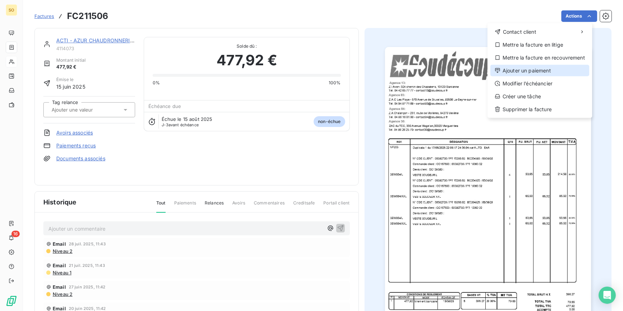
click at [523, 68] on div "Ajouter un paiement" at bounding box center [539, 70] width 99 height 11
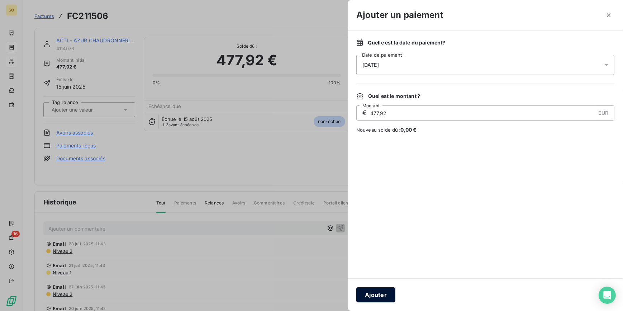
click at [375, 294] on button "Ajouter" at bounding box center [375, 294] width 39 height 15
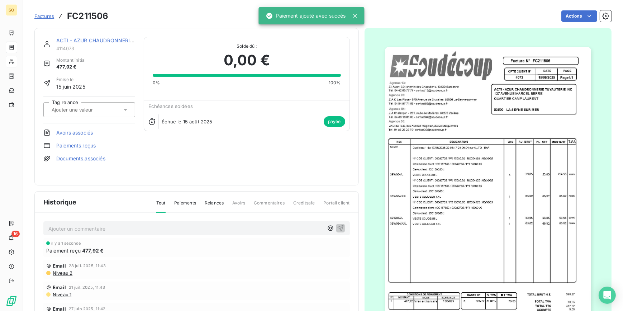
click at [119, 39] on link "ACTI - AZUR CHAUDRONNERIE TUYAUTERIE INDUSTRIELLE" at bounding box center [129, 40] width 147 height 6
